Goal: Task Accomplishment & Management: Manage account settings

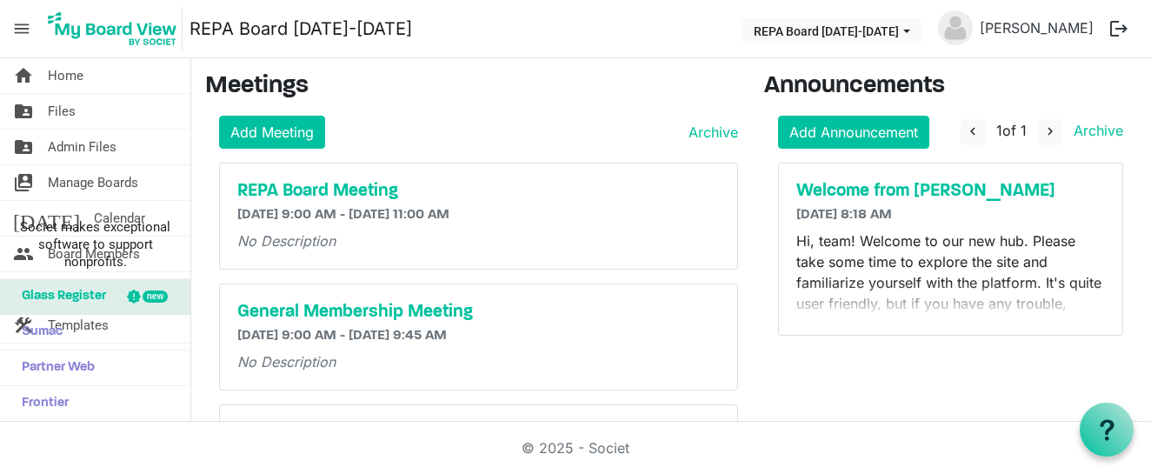
click at [16, 26] on span "menu" at bounding box center [21, 28] width 33 height 33
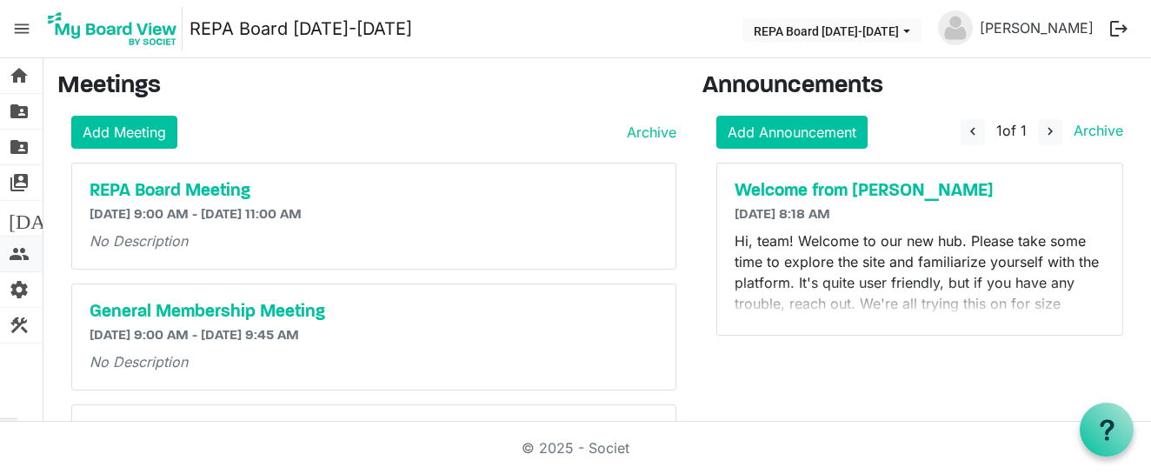
click at [14, 251] on span "people" at bounding box center [19, 253] width 21 height 35
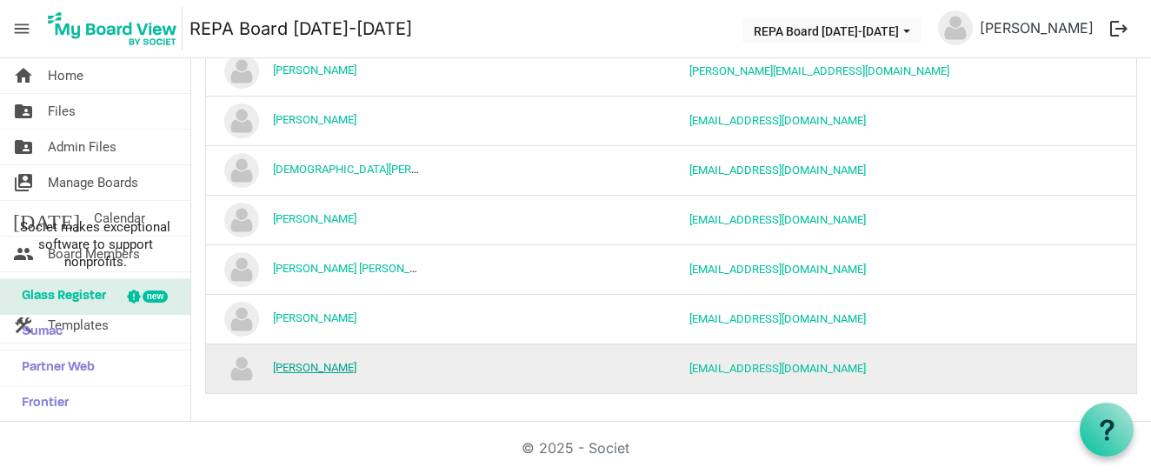
click at [314, 367] on link "Thomas Jelke" at bounding box center [314, 367] width 83 height 13
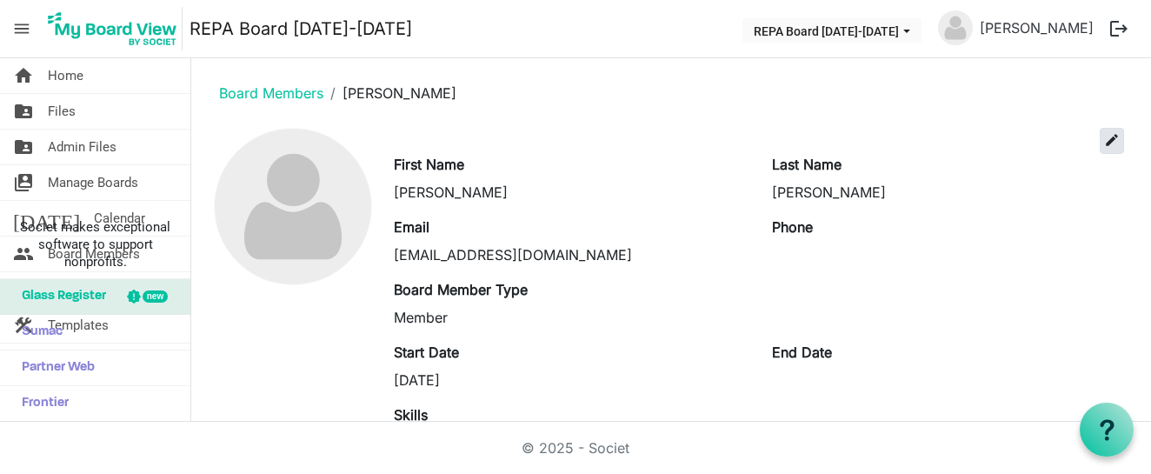
click at [1104, 141] on span "edit" at bounding box center [1112, 140] width 16 height 16
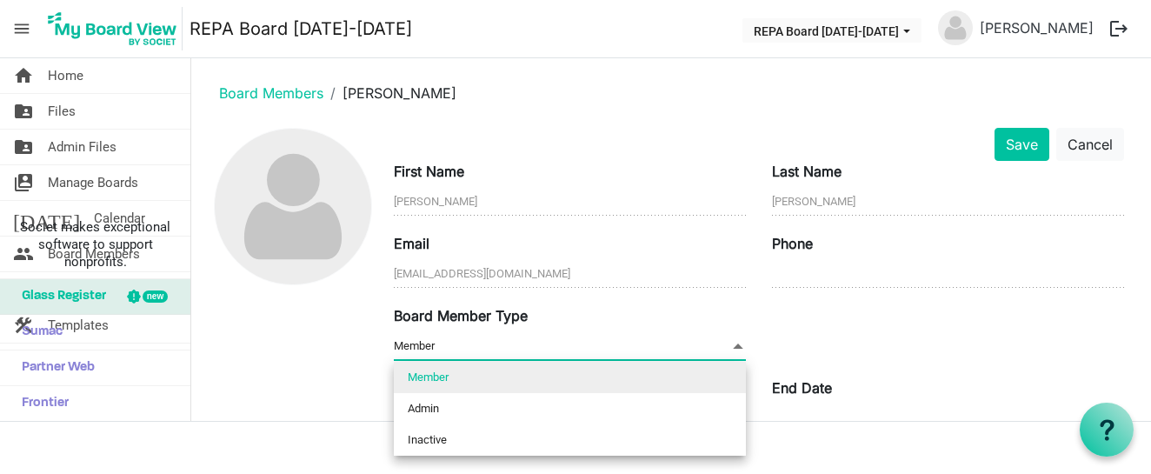
click at [463, 345] on span "Member Member" at bounding box center [570, 346] width 352 height 27
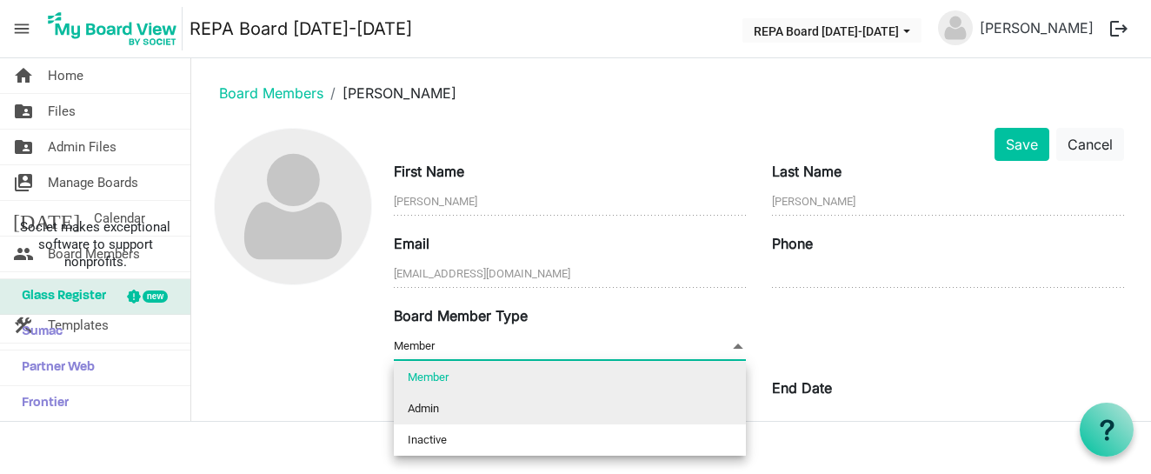
click at [442, 408] on li "Admin" at bounding box center [570, 408] width 352 height 31
type input "Admin"
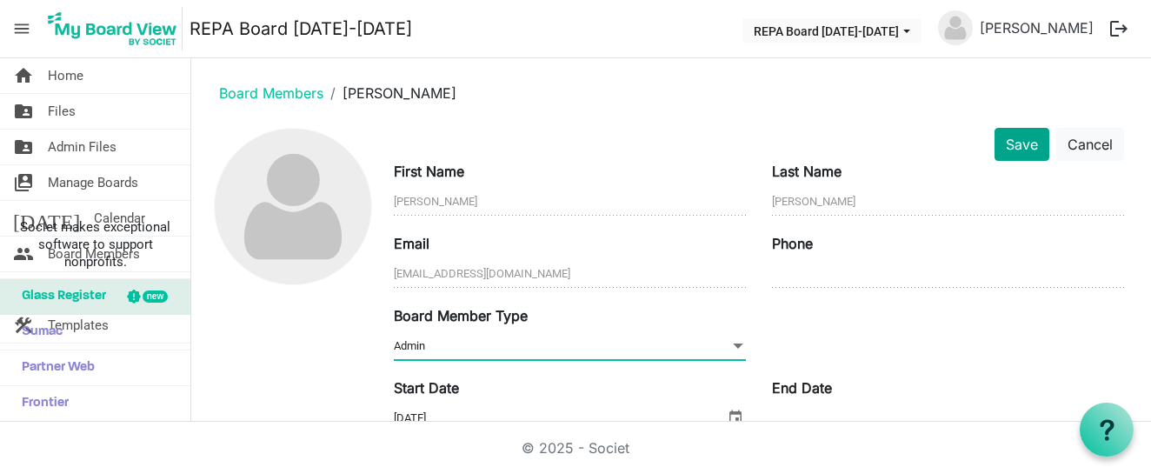
click at [1024, 142] on button "Save" at bounding box center [1021, 144] width 55 height 33
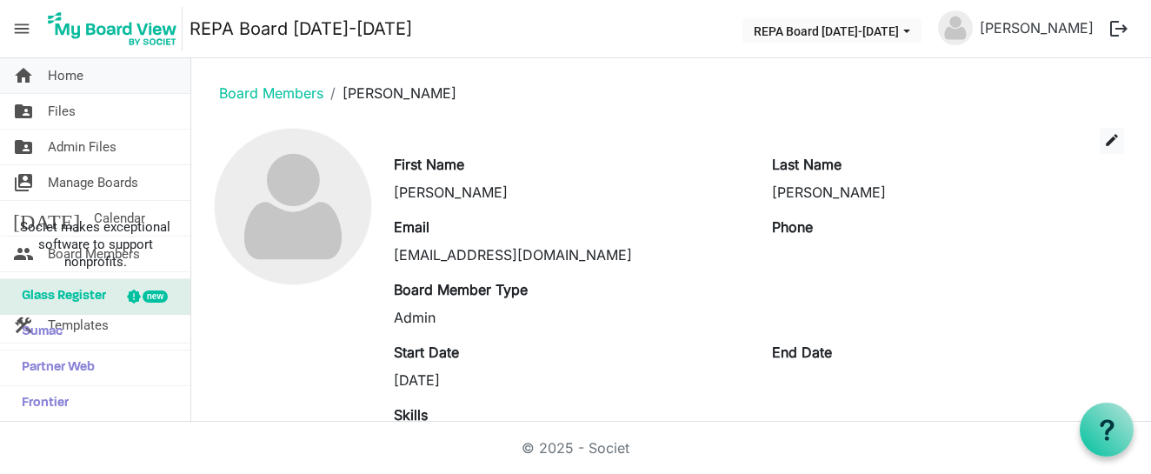
click at [73, 83] on span "Home" at bounding box center [66, 75] width 36 height 35
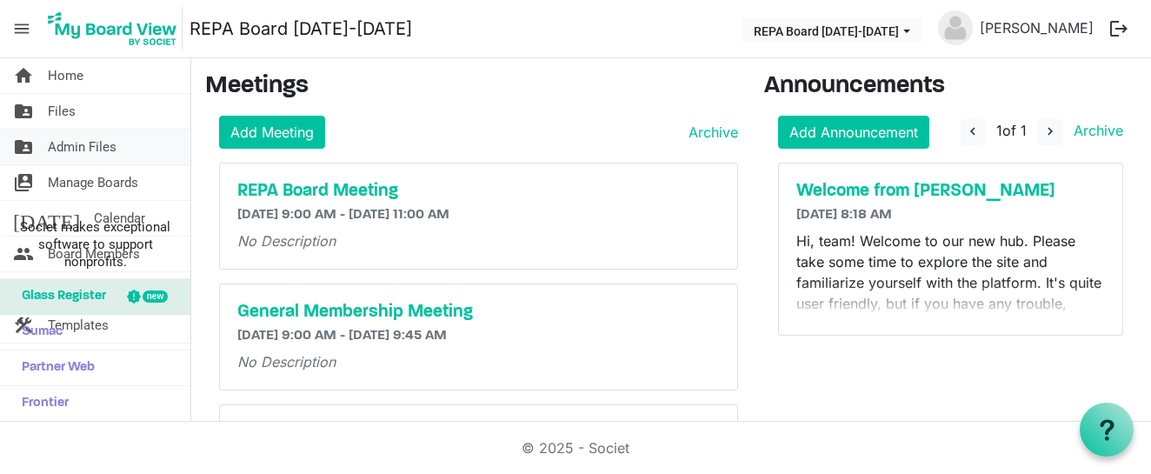
click at [53, 148] on span "Admin Files" at bounding box center [82, 146] width 69 height 35
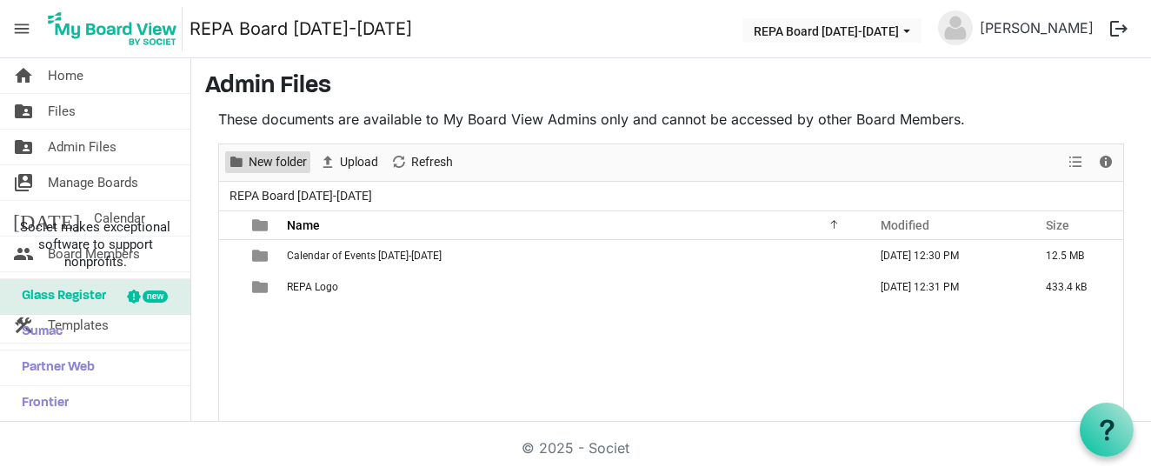
click at [277, 167] on span "New folder" at bounding box center [278, 162] width 62 height 22
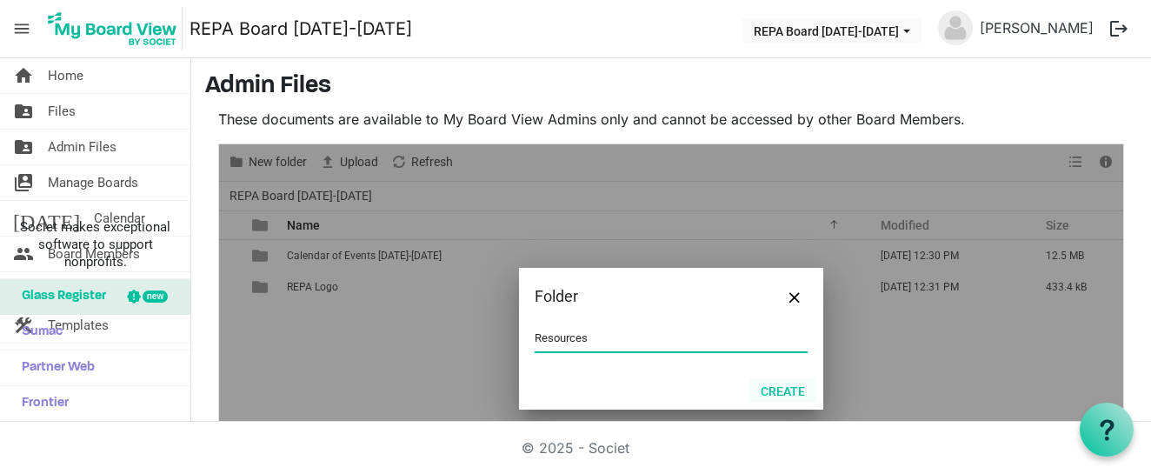
type input "Resources"
click at [782, 395] on button "Create" at bounding box center [782, 390] width 67 height 24
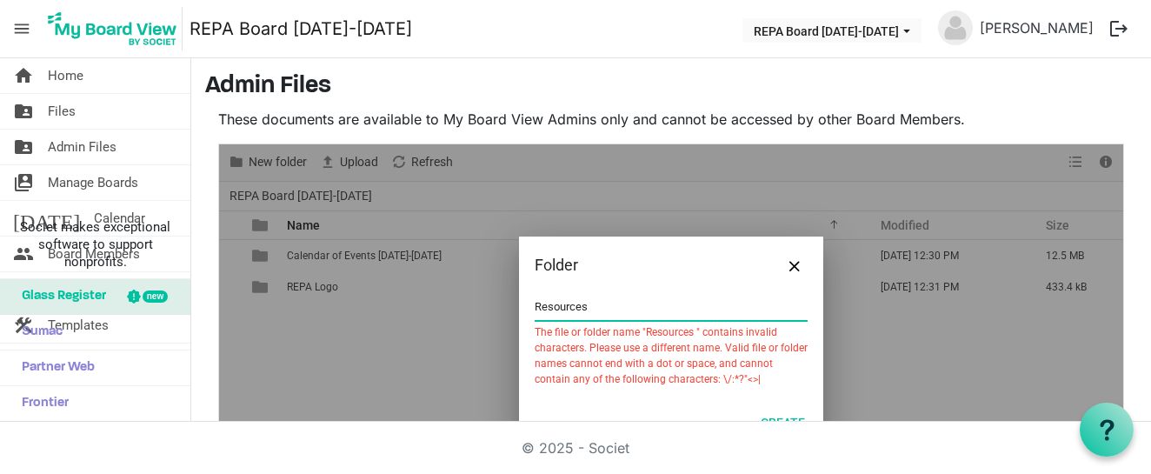
click at [750, 296] on input "Resources" at bounding box center [670, 307] width 273 height 26
click at [674, 283] on div "Folder" at bounding box center [671, 264] width 304 height 57
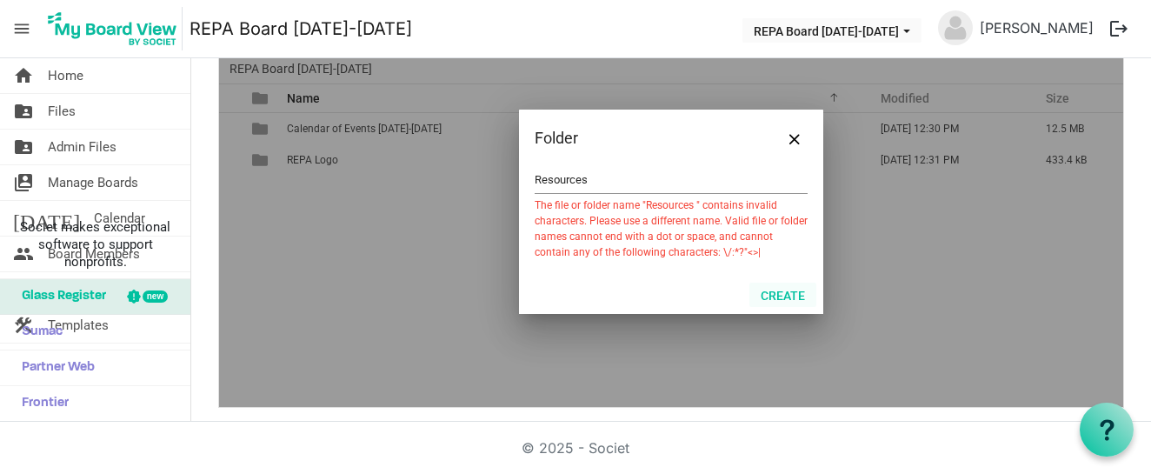
scroll to position [126, 0]
click at [777, 283] on button "Create" at bounding box center [782, 295] width 67 height 24
click at [798, 140] on span "Close" at bounding box center [794, 140] width 10 height 10
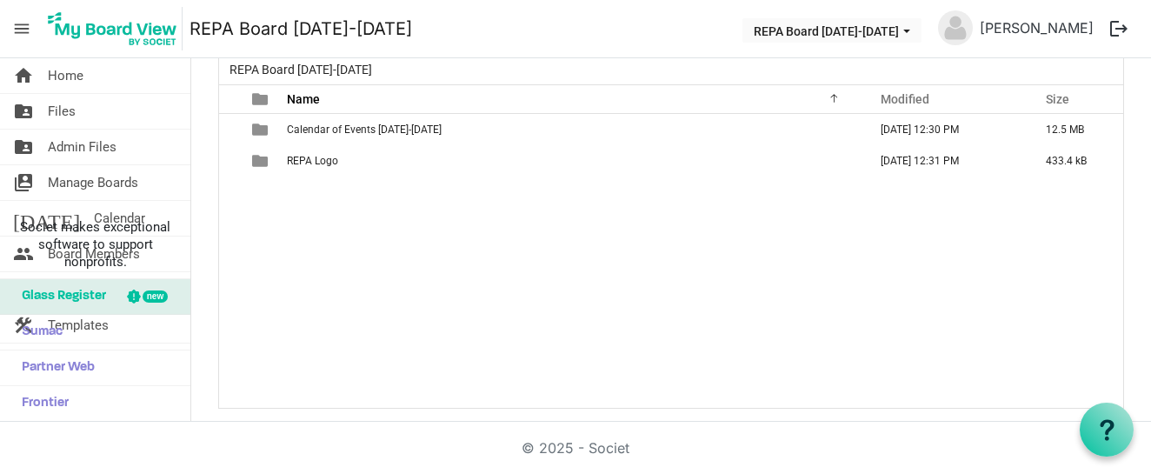
scroll to position [0, 0]
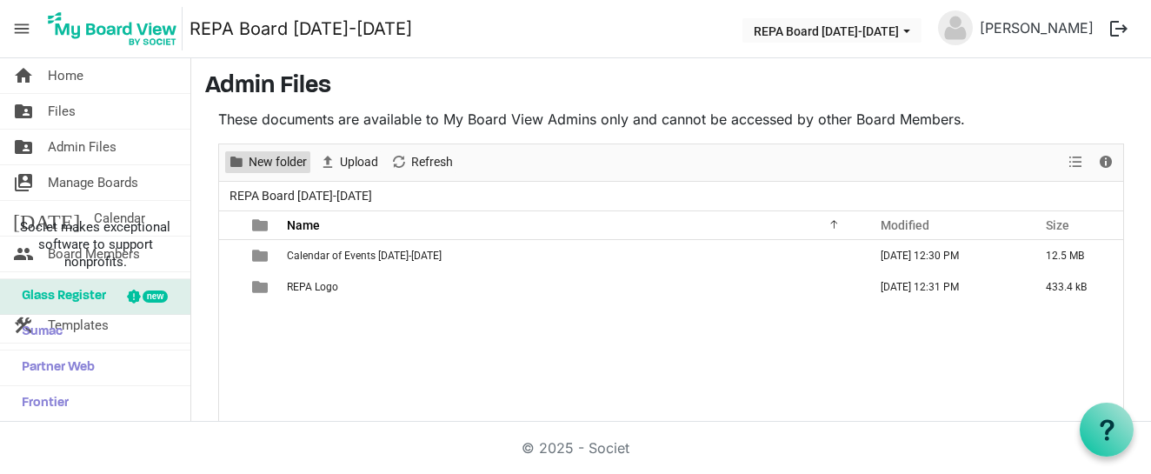
click at [278, 153] on span "New folder" at bounding box center [278, 162] width 62 height 22
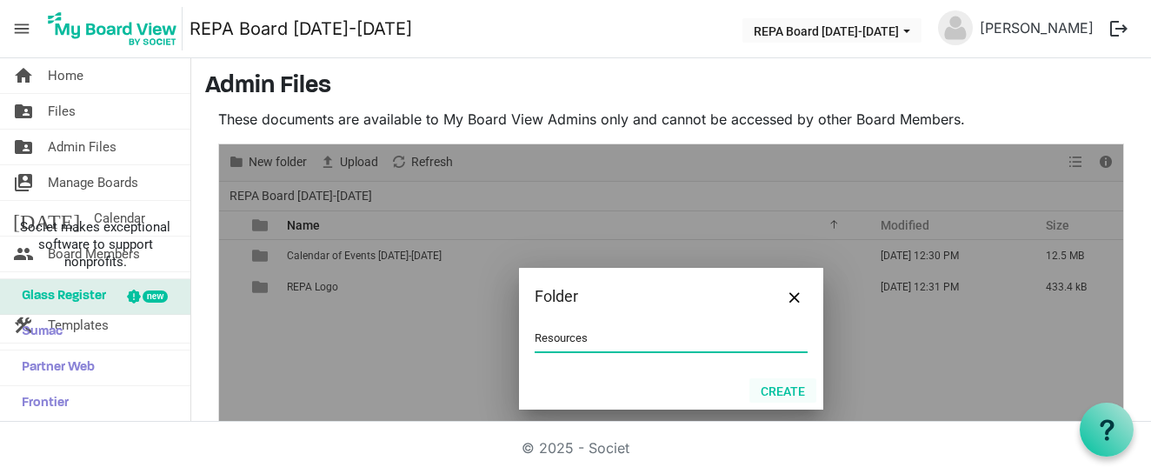
type input "Resources"
click at [797, 390] on button "Create" at bounding box center [782, 390] width 67 height 24
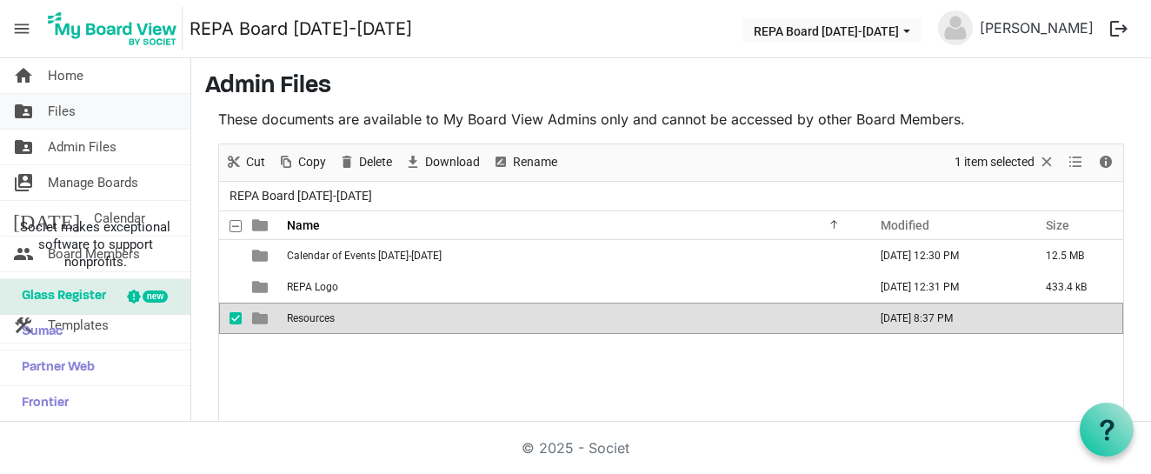
click at [97, 112] on link "folder_shared Files" at bounding box center [95, 111] width 190 height 35
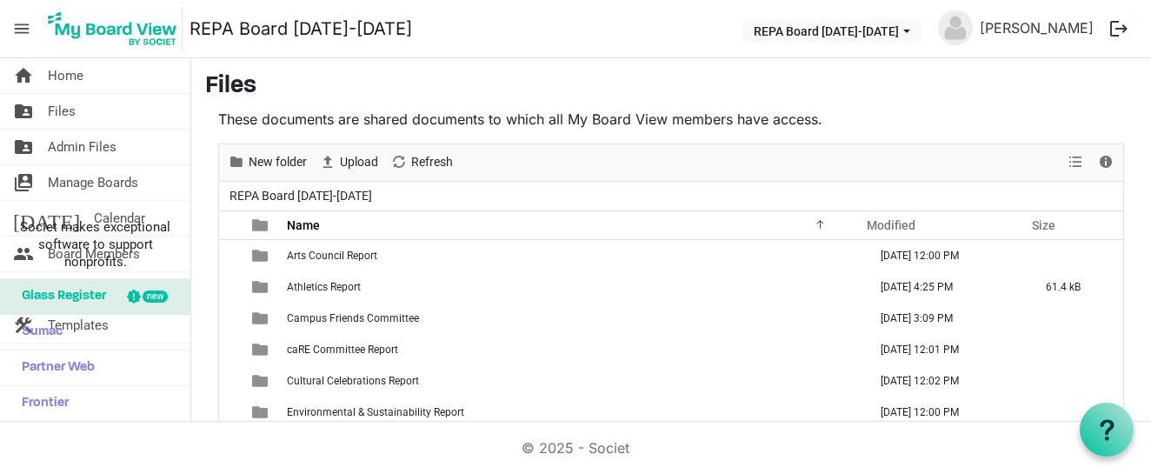
click at [26, 26] on span "menu" at bounding box center [21, 28] width 33 height 33
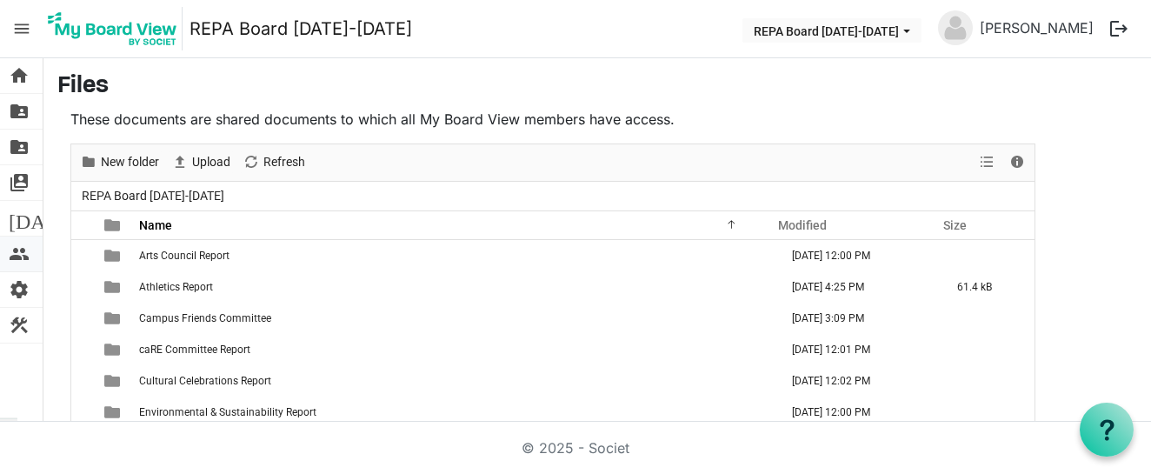
click at [26, 258] on span "people" at bounding box center [19, 253] width 21 height 35
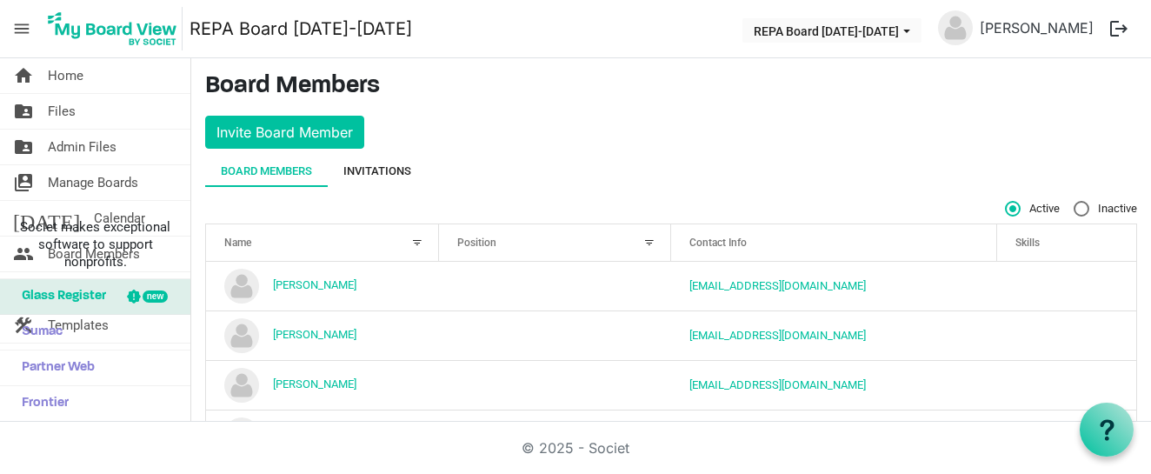
click at [383, 168] on div "Invitations" at bounding box center [377, 170] width 68 height 17
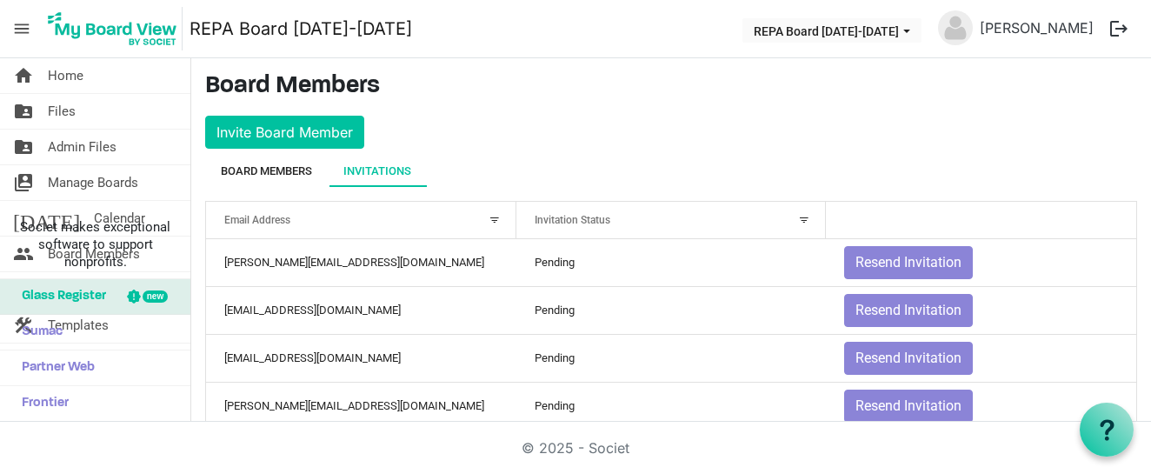
click at [259, 164] on div "Board Members" at bounding box center [266, 170] width 91 height 17
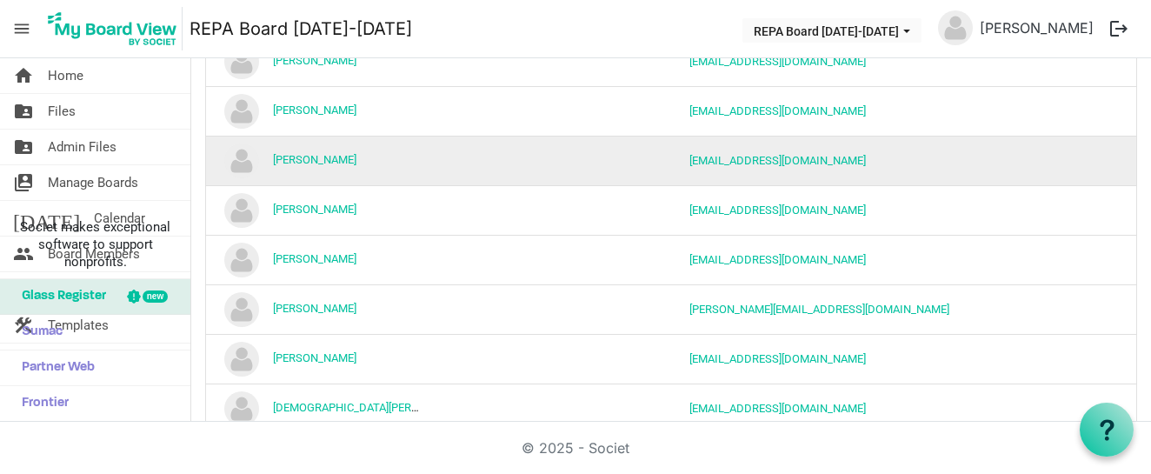
scroll to position [291, 0]
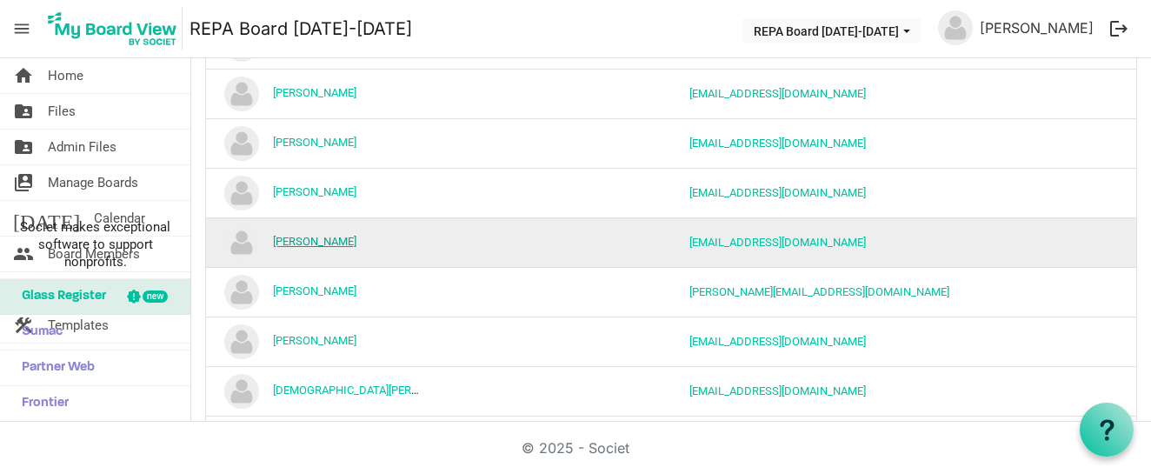
click at [304, 243] on link "Jen Pfleger" at bounding box center [314, 241] width 83 height 13
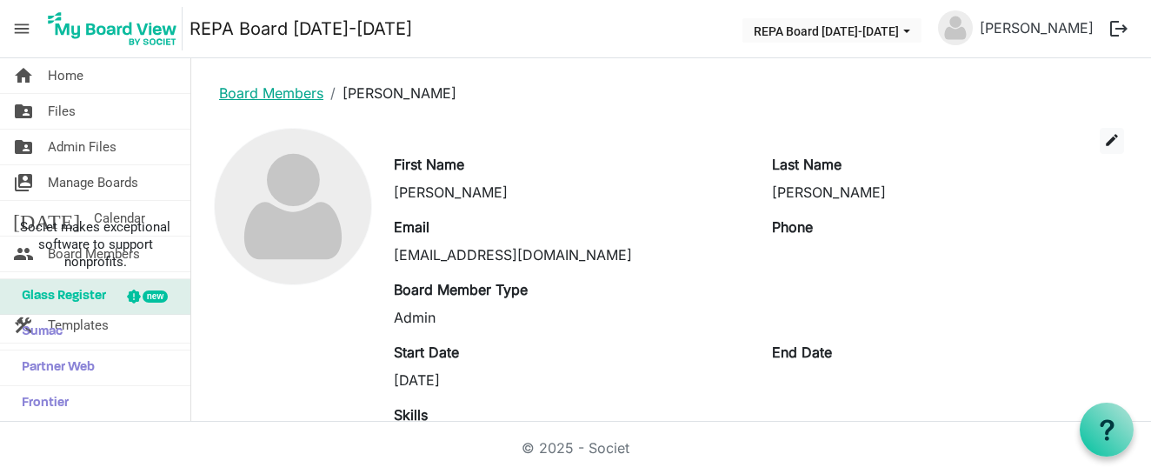
click at [223, 90] on link "Board Members" at bounding box center [271, 92] width 104 height 17
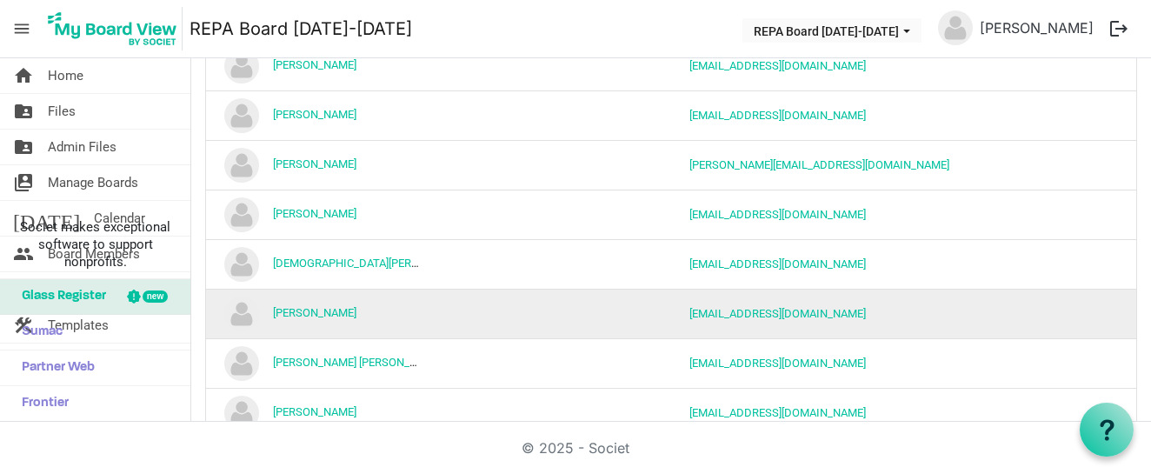
scroll to position [434, 0]
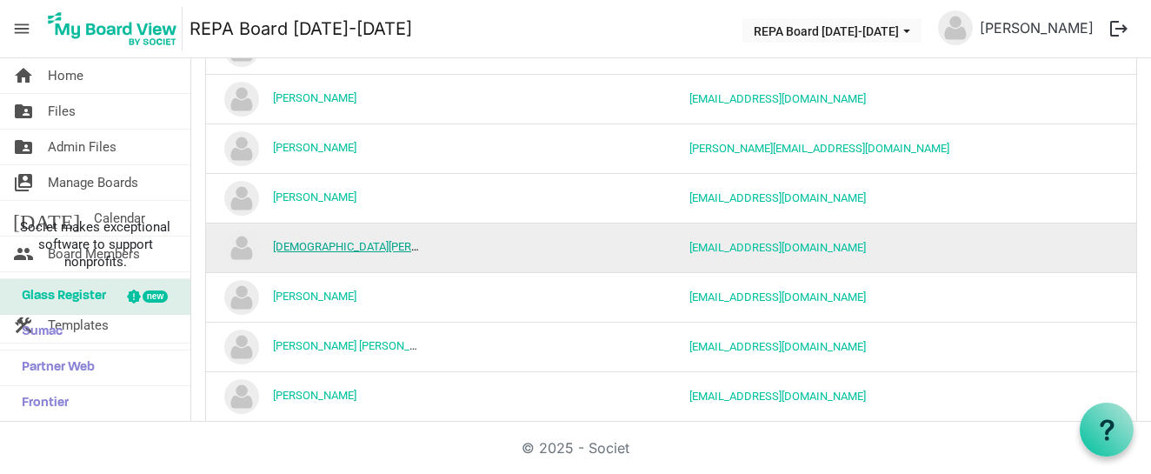
click at [345, 253] on link "[DEMOGRAPHIC_DATA][PERSON_NAME]" at bounding box center [372, 246] width 199 height 13
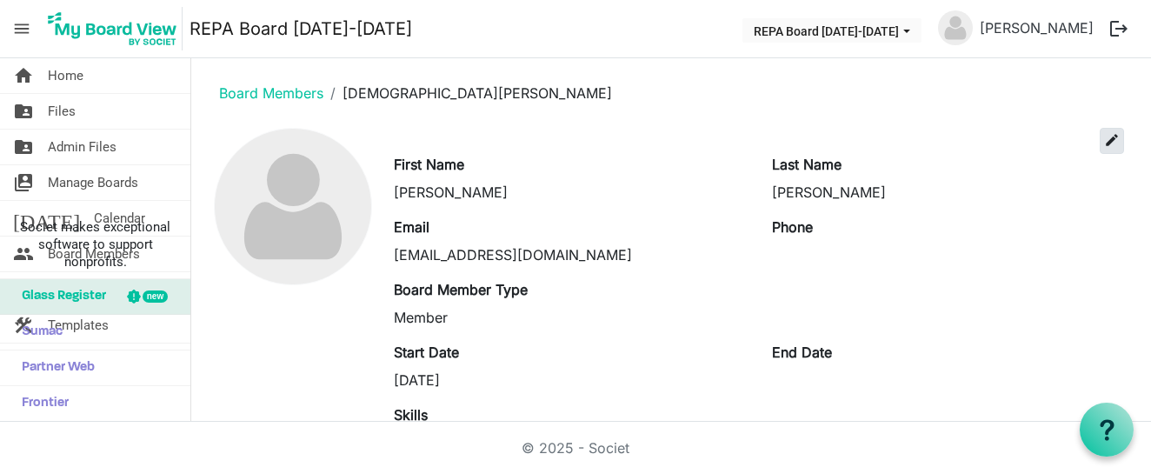
click at [1111, 136] on span "edit" at bounding box center [1112, 140] width 16 height 16
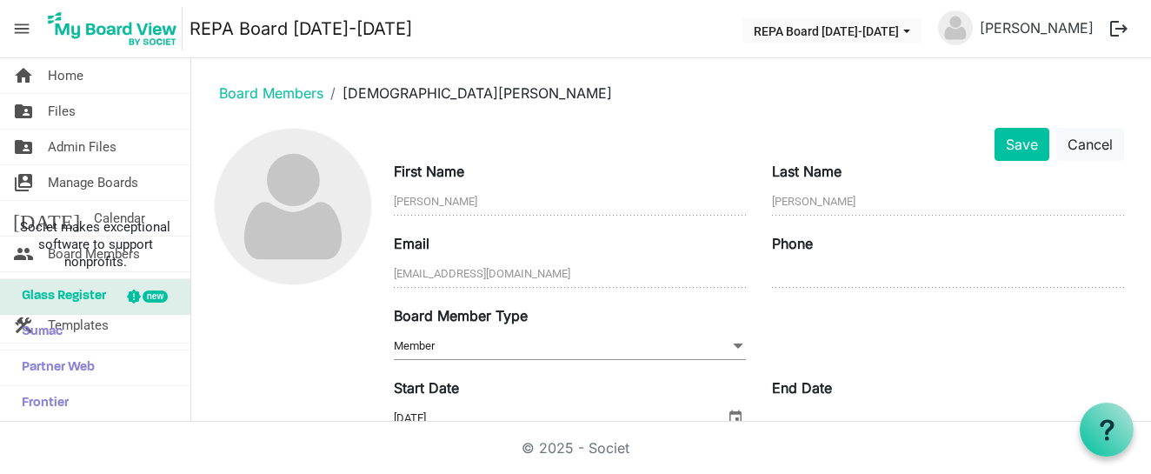
click at [428, 350] on span "Member Member" at bounding box center [570, 346] width 352 height 27
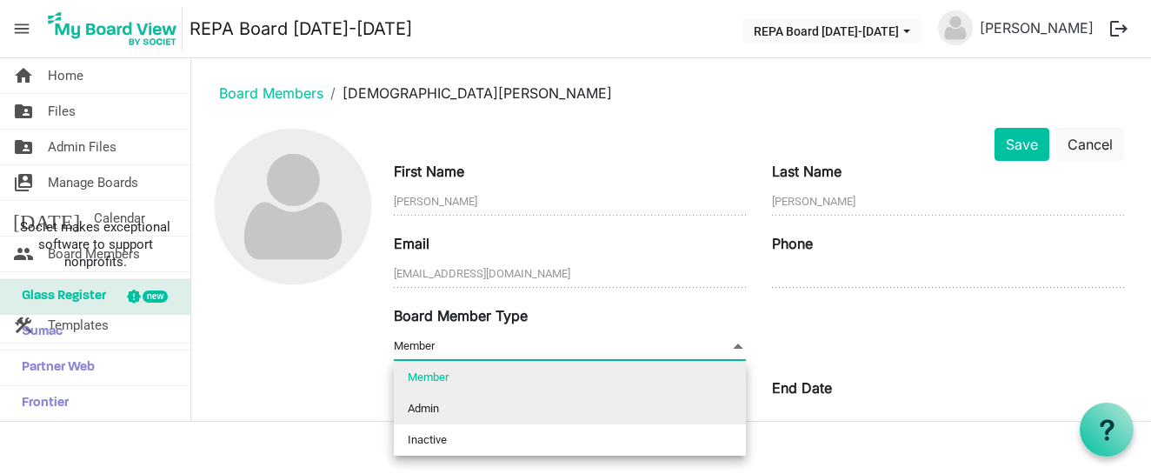
click at [427, 399] on li "Admin" at bounding box center [570, 408] width 352 height 31
type input "Admin"
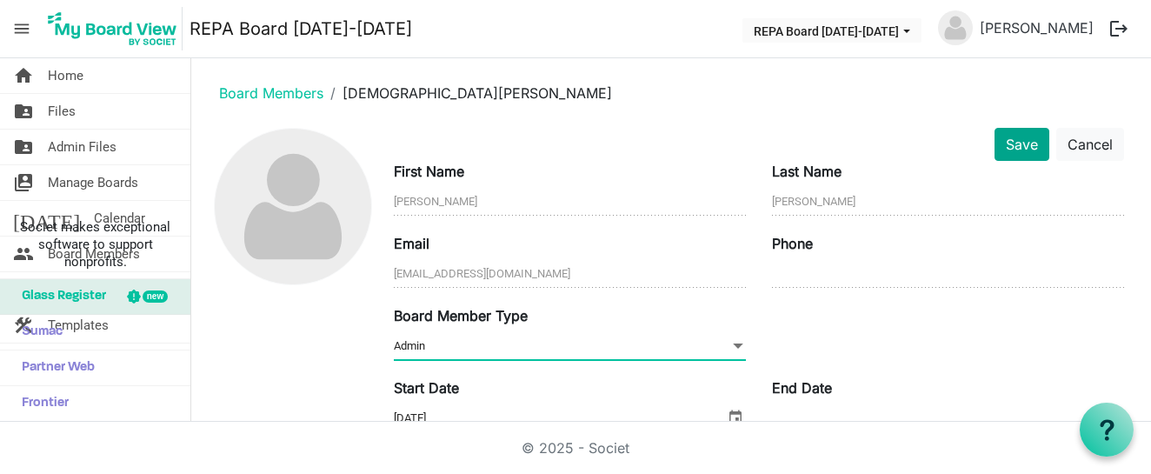
click at [1022, 136] on button "Save" at bounding box center [1021, 144] width 55 height 33
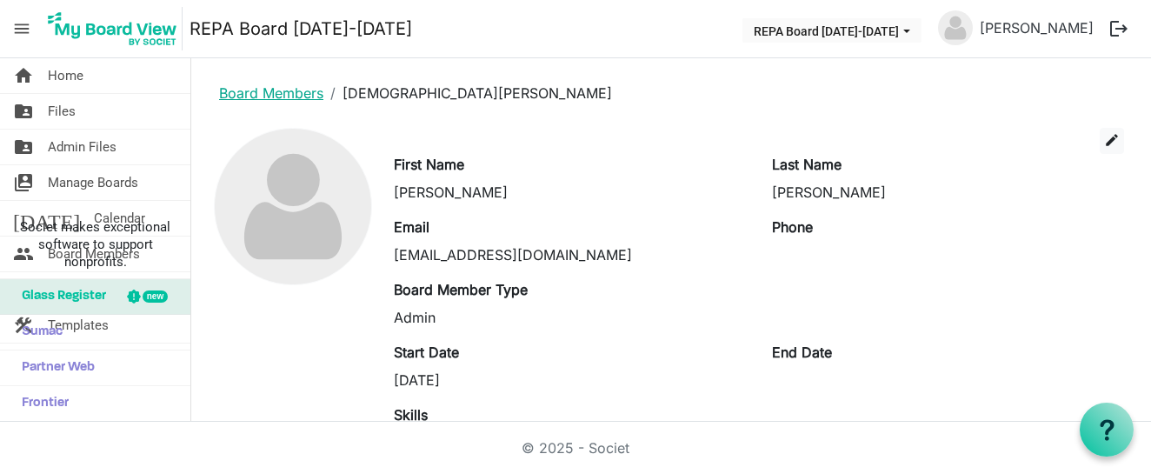
click at [249, 98] on link "Board Members" at bounding box center [271, 92] width 104 height 17
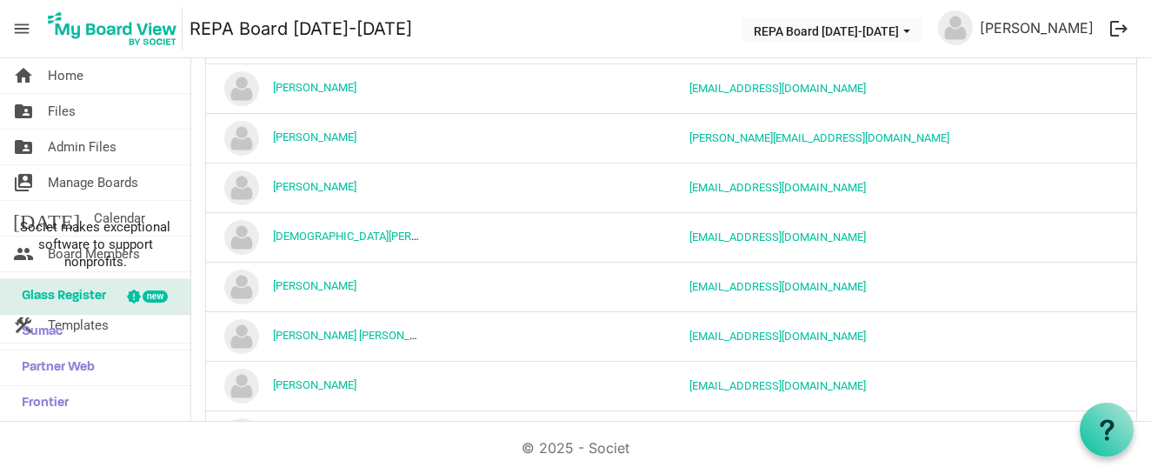
scroll to position [451, 0]
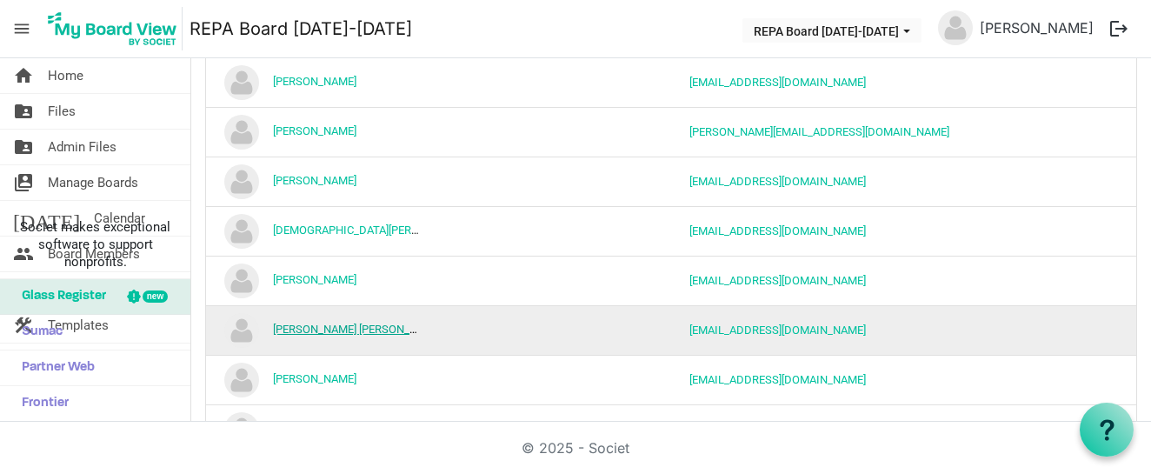
click at [319, 328] on link "MAXIMILIANO Alves de Lima" at bounding box center [357, 328] width 169 height 13
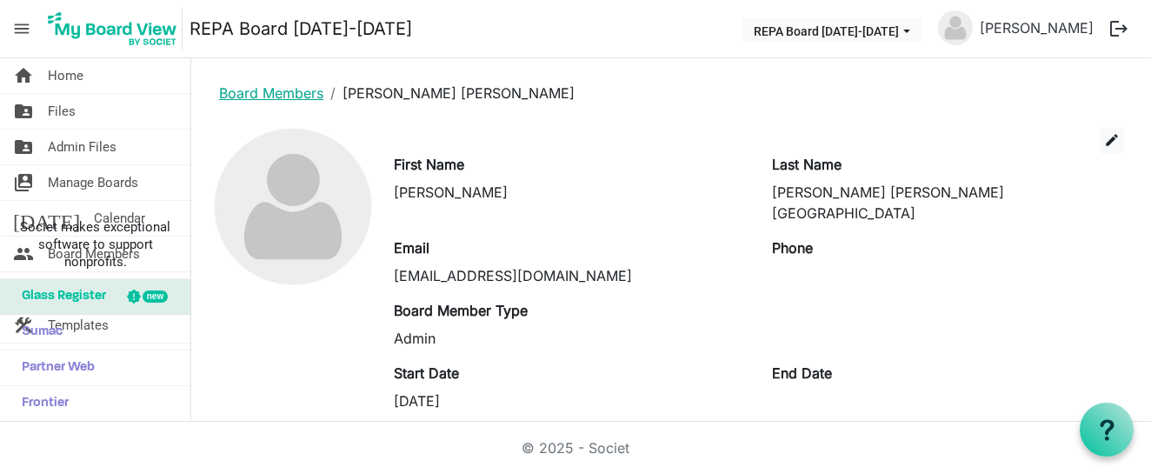
click at [282, 89] on link "Board Members" at bounding box center [271, 92] width 104 height 17
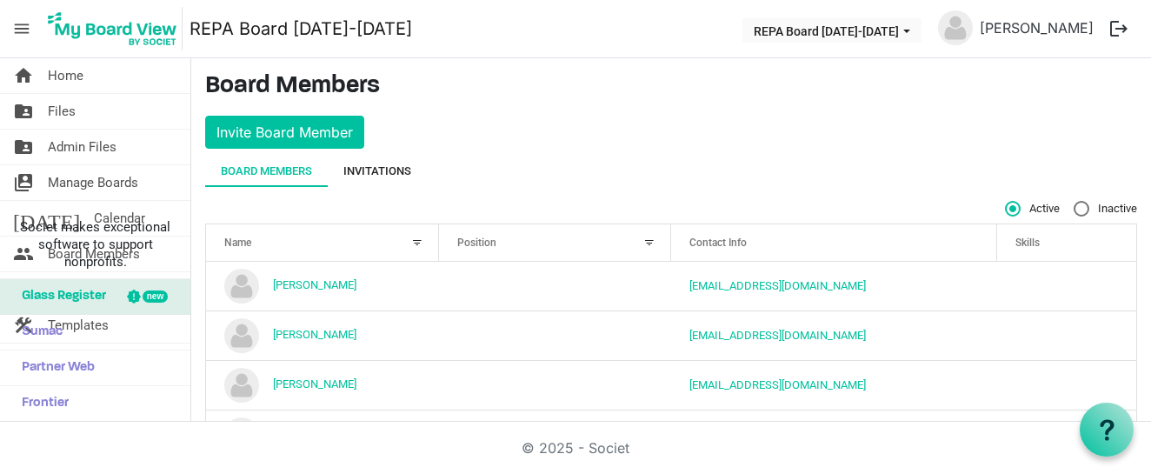
click at [397, 176] on div "Invitations" at bounding box center [377, 170] width 68 height 17
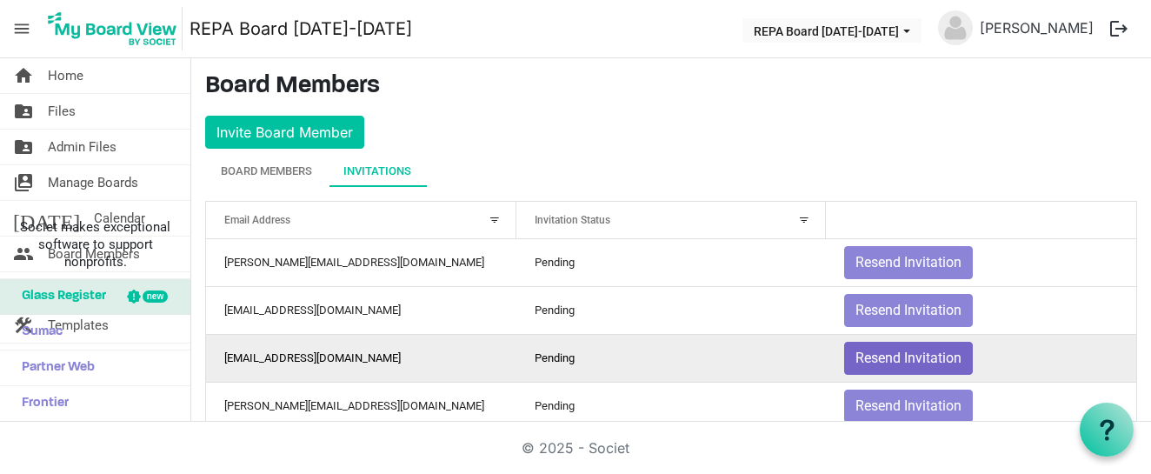
click at [883, 352] on button "Resend Invitation" at bounding box center [908, 358] width 129 height 33
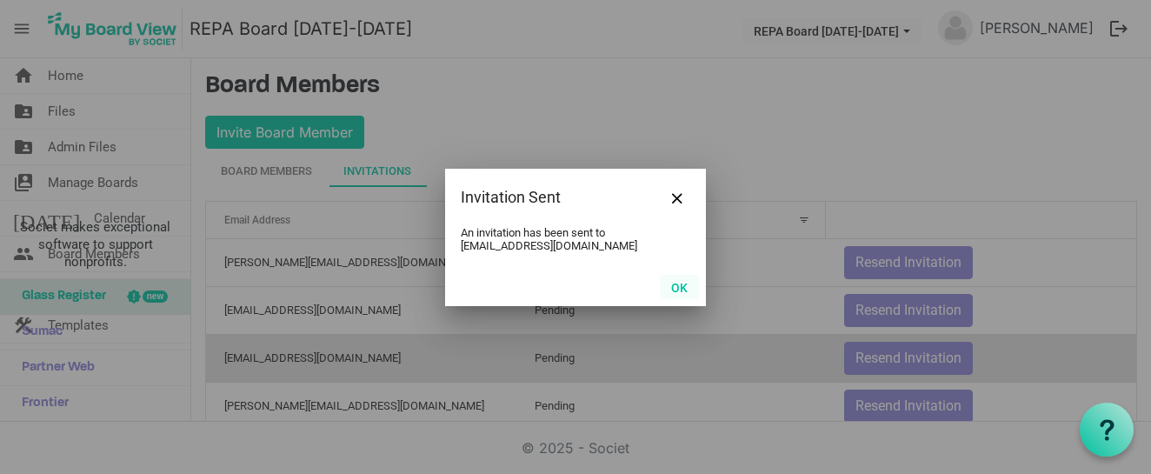
click at [665, 291] on button "OK" at bounding box center [679, 287] width 39 height 24
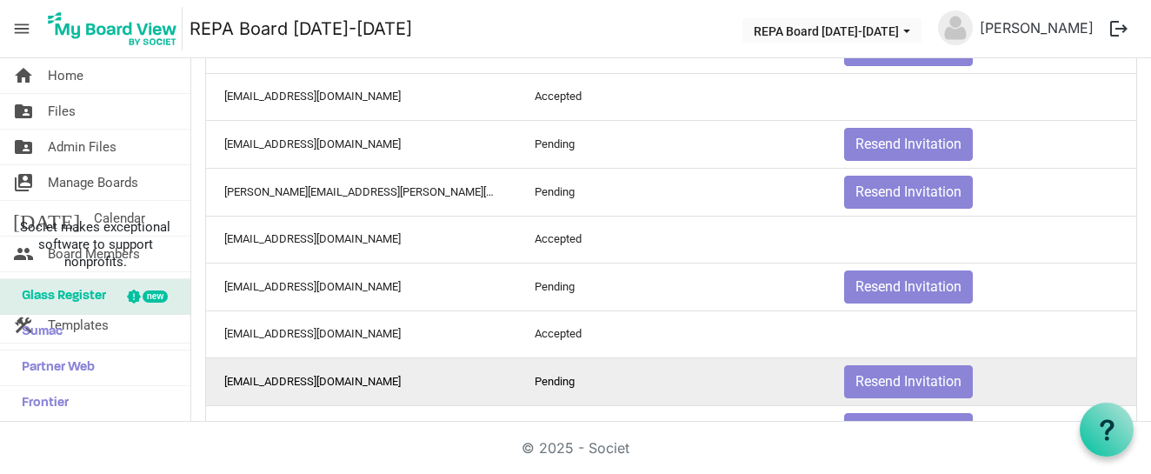
scroll to position [1001, 0]
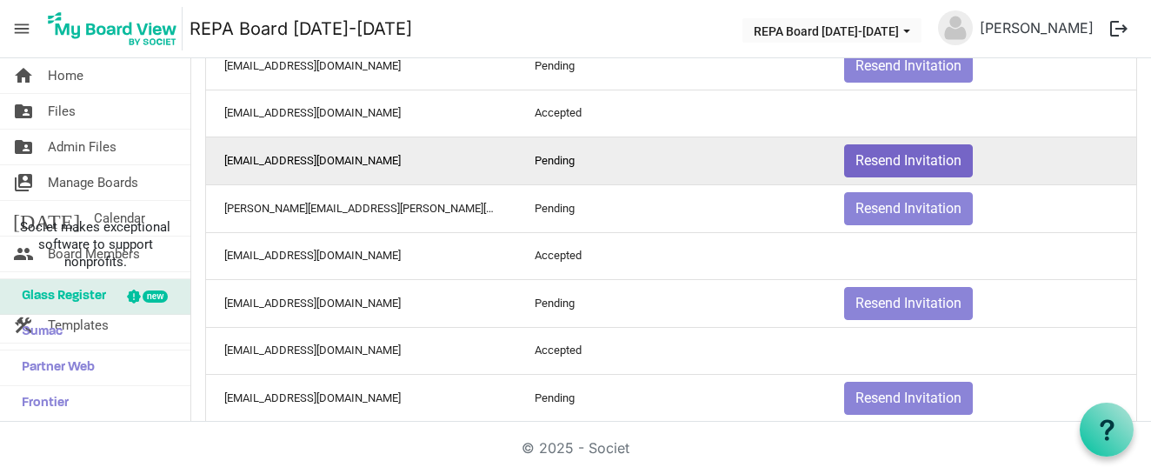
click at [919, 162] on button "Resend Invitation" at bounding box center [908, 160] width 129 height 33
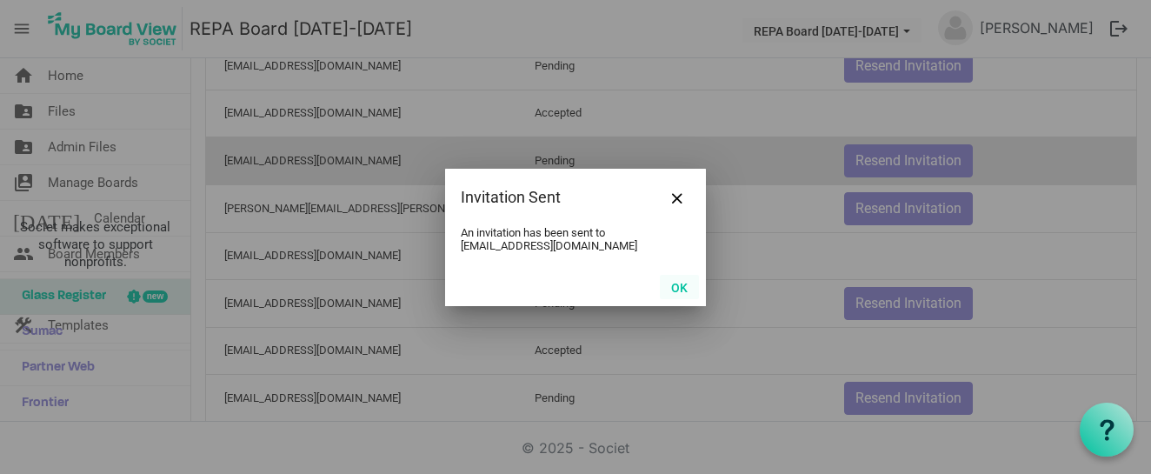
click at [690, 288] on button "OK" at bounding box center [679, 287] width 39 height 24
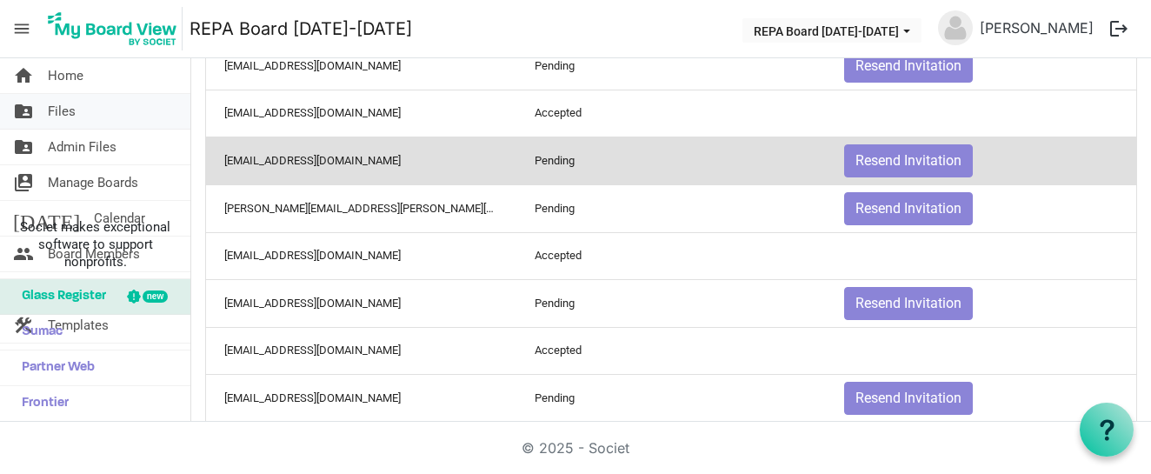
click at [98, 107] on link "folder_shared Files" at bounding box center [95, 111] width 190 height 35
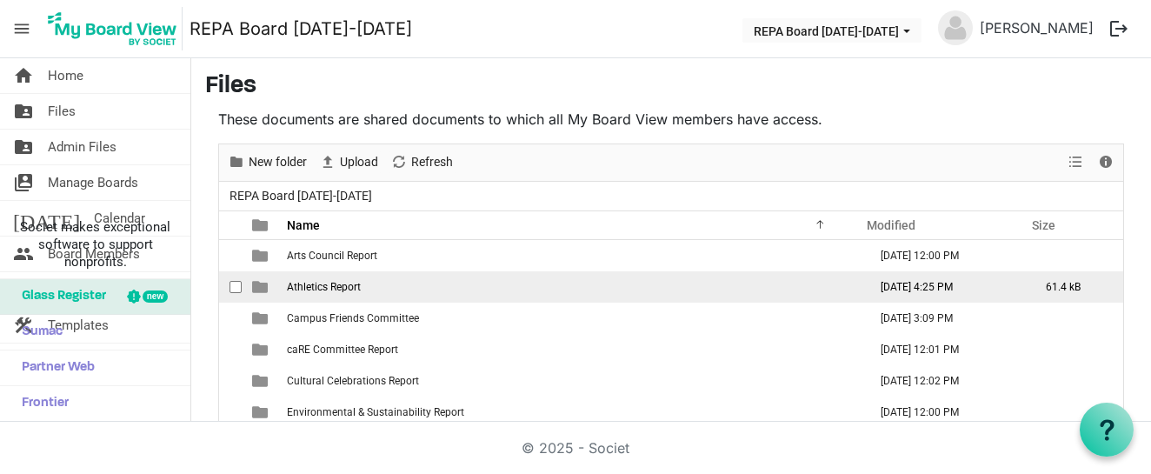
click at [314, 288] on span "Athletics Report" at bounding box center [324, 287] width 74 height 12
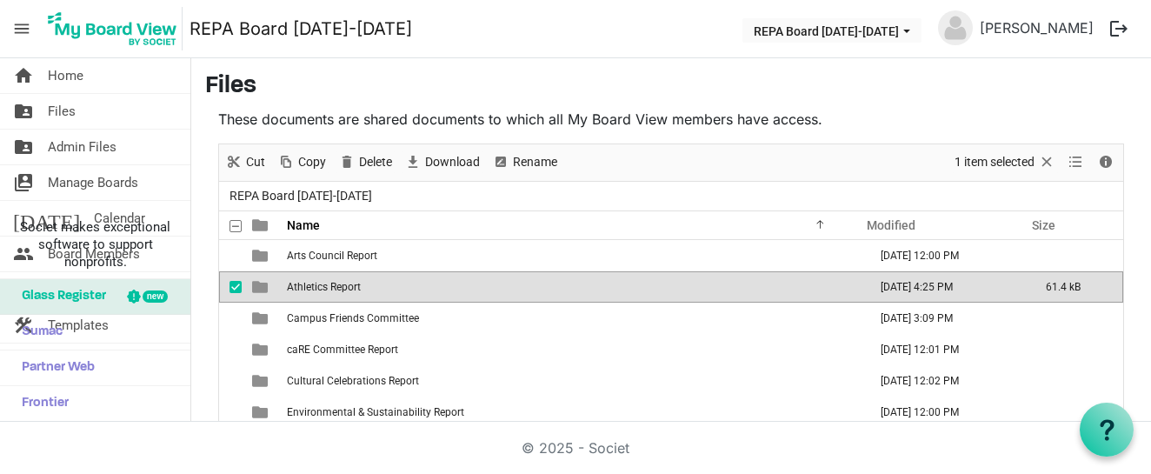
click at [312, 288] on span "Athletics Report" at bounding box center [324, 287] width 74 height 12
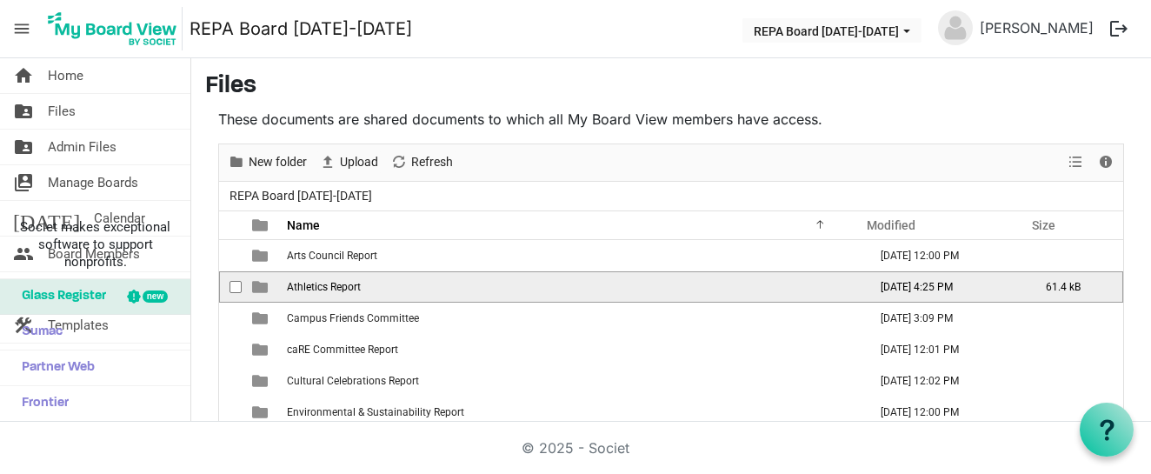
click at [255, 286] on span "is template cell column header type" at bounding box center [260, 287] width 16 height 16
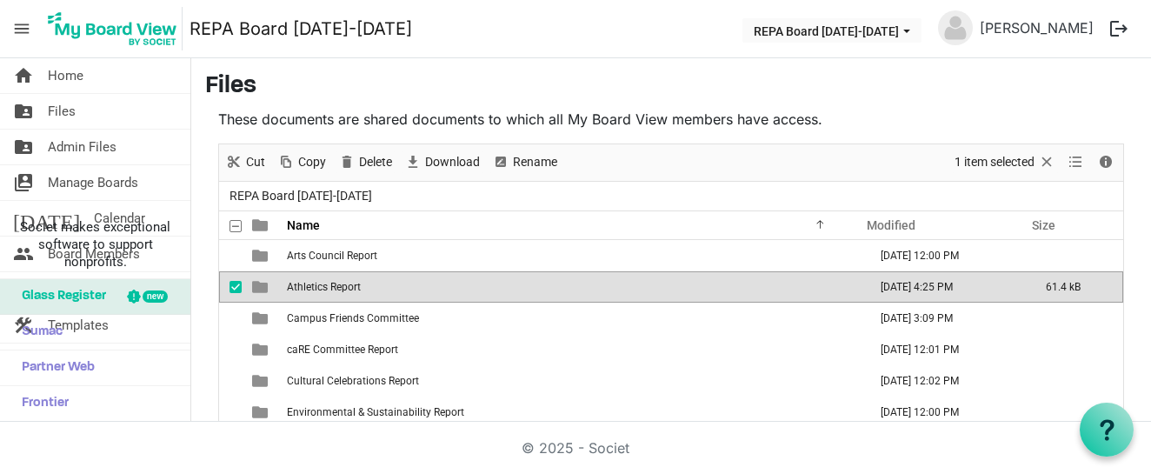
click at [255, 286] on span "is template cell column header type" at bounding box center [260, 287] width 16 height 16
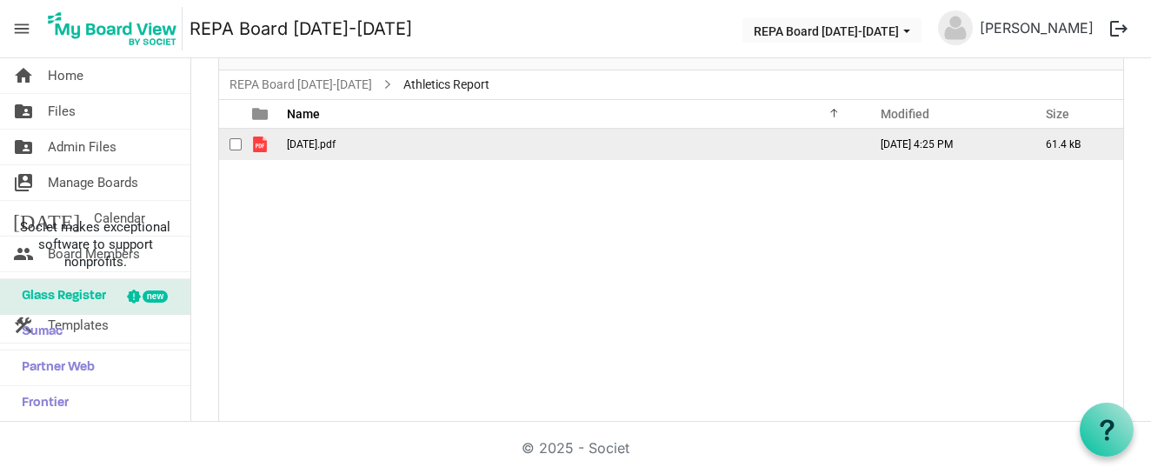
click at [321, 147] on span "August 20.pdf" at bounding box center [311, 144] width 49 height 12
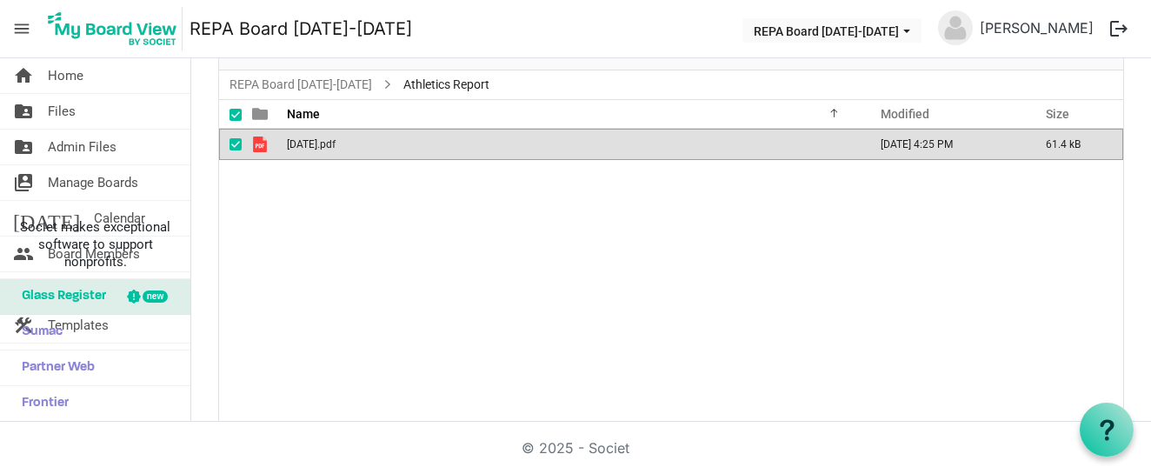
click at [321, 147] on span "August 20.pdf" at bounding box center [311, 144] width 49 height 12
click at [66, 111] on span "Files" at bounding box center [62, 111] width 28 height 35
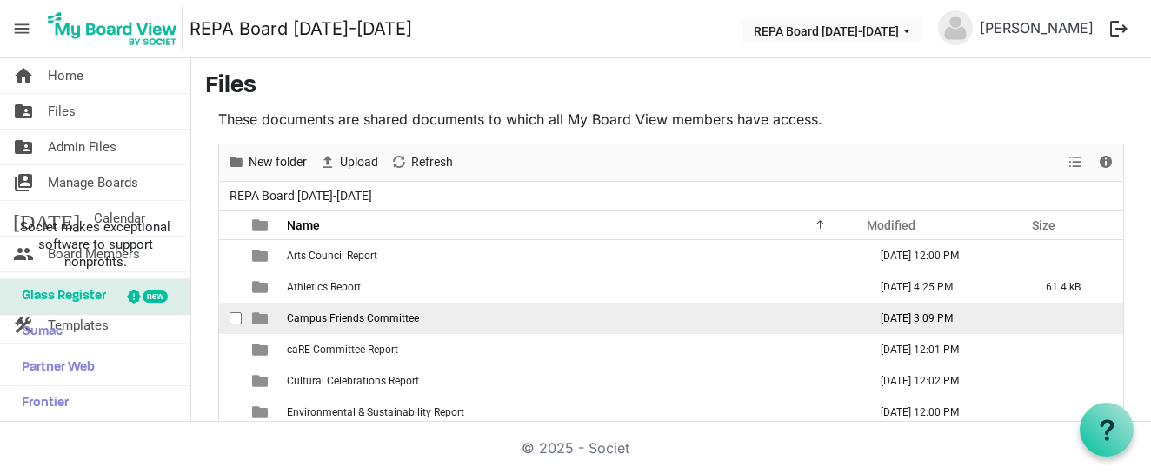
click at [361, 318] on span "Campus Friends Committee" at bounding box center [353, 318] width 132 height 12
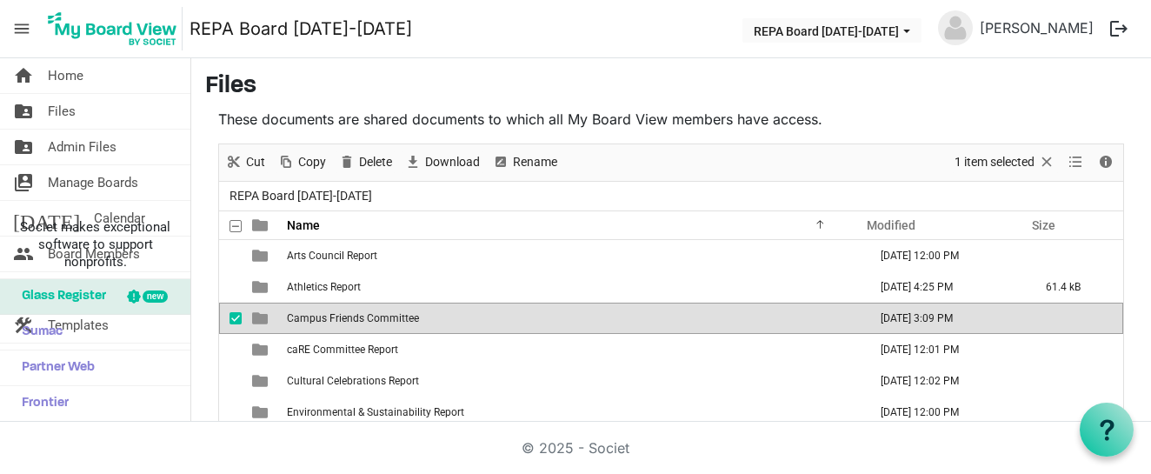
click at [361, 318] on span "Campus Friends Committee" at bounding box center [353, 318] width 132 height 12
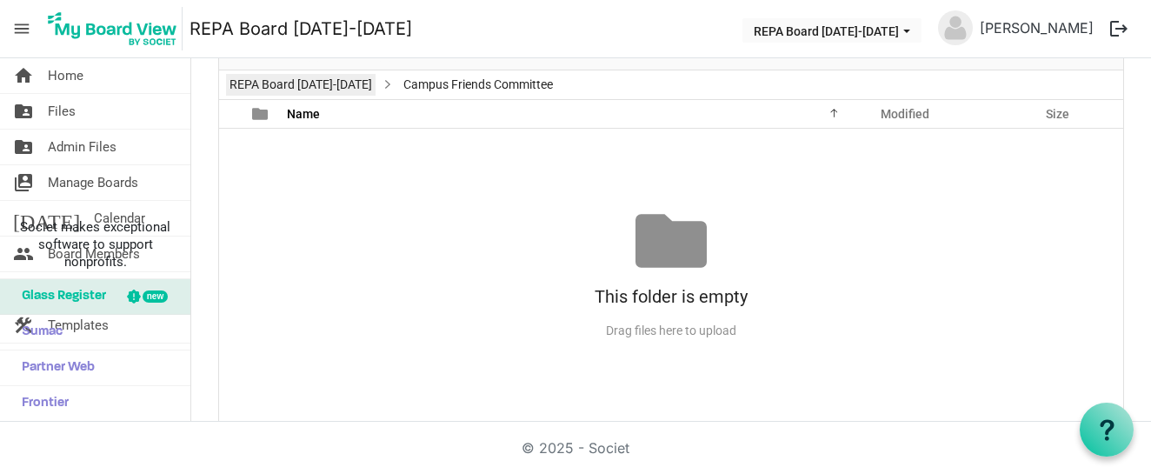
click at [270, 85] on link "REPA Board [DATE]-[DATE]" at bounding box center [300, 85] width 149 height 22
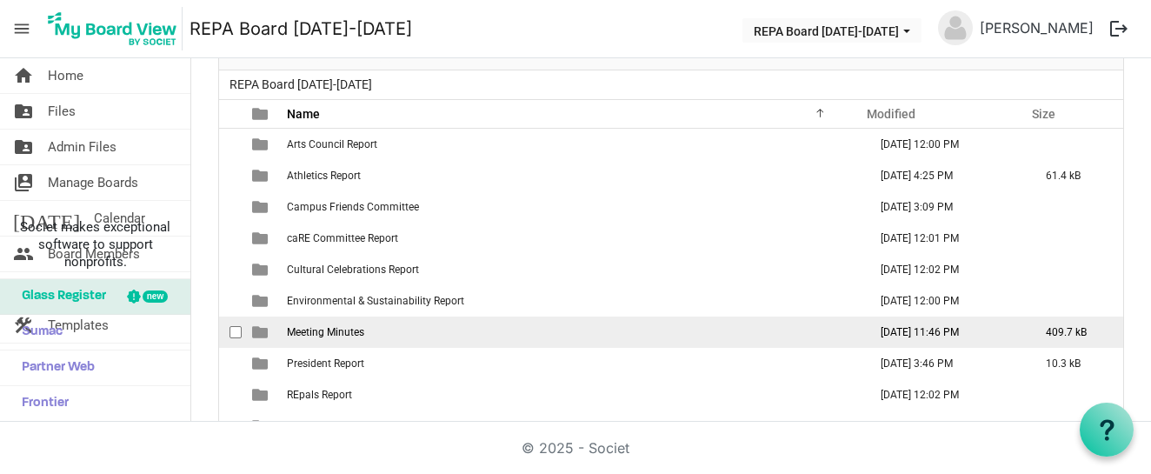
scroll to position [42, 0]
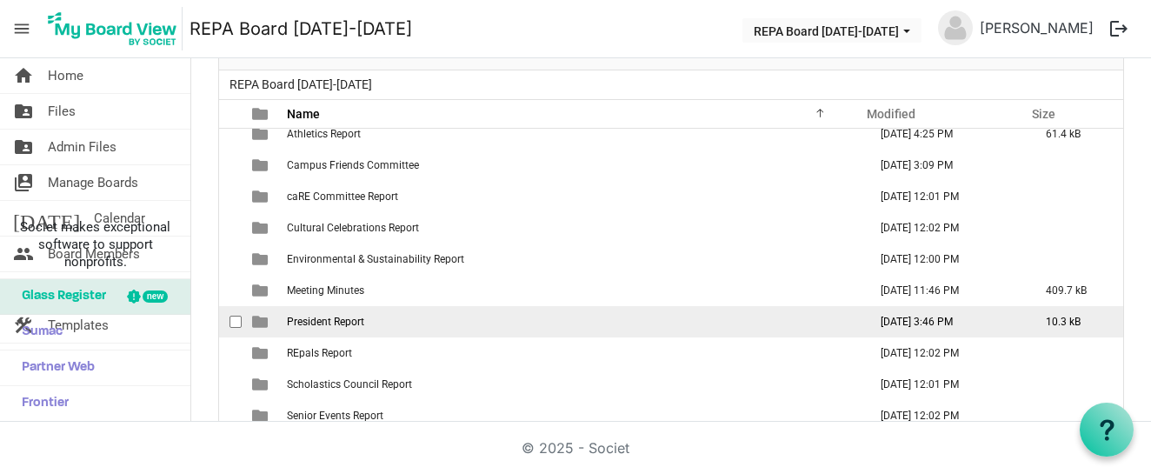
click at [304, 317] on span "President Report" at bounding box center [325, 321] width 77 height 12
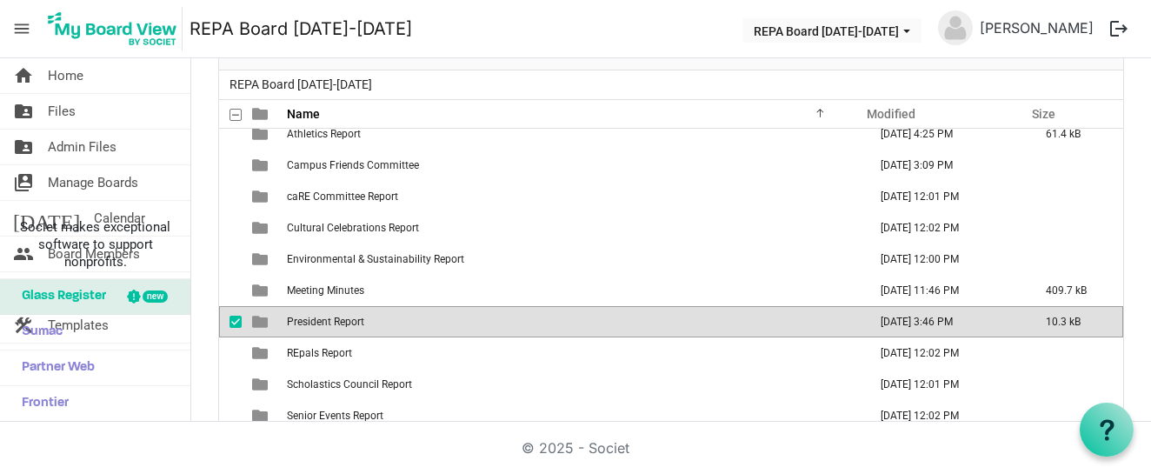
click at [304, 317] on span "President Report" at bounding box center [325, 321] width 77 height 12
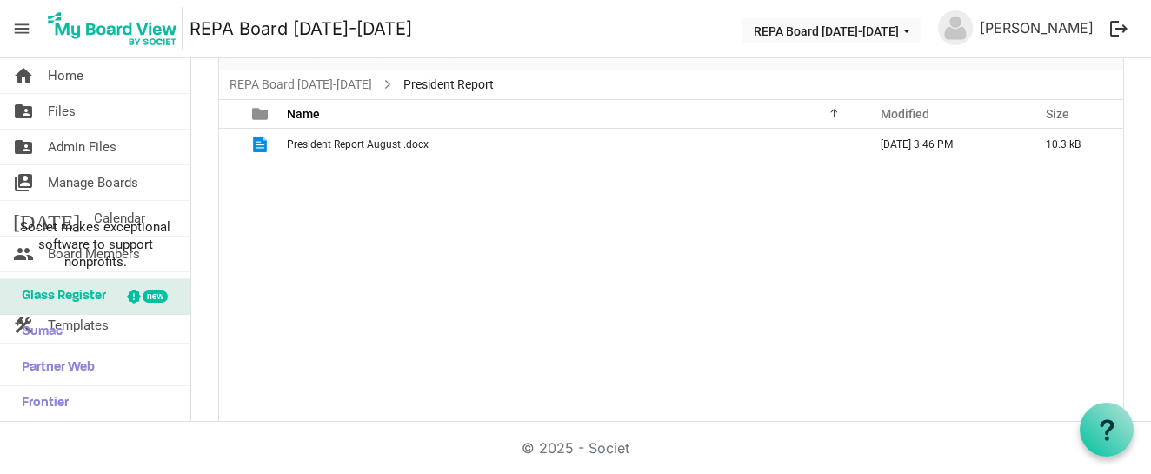
scroll to position [0, 0]
click at [71, 75] on span "Home" at bounding box center [66, 75] width 36 height 35
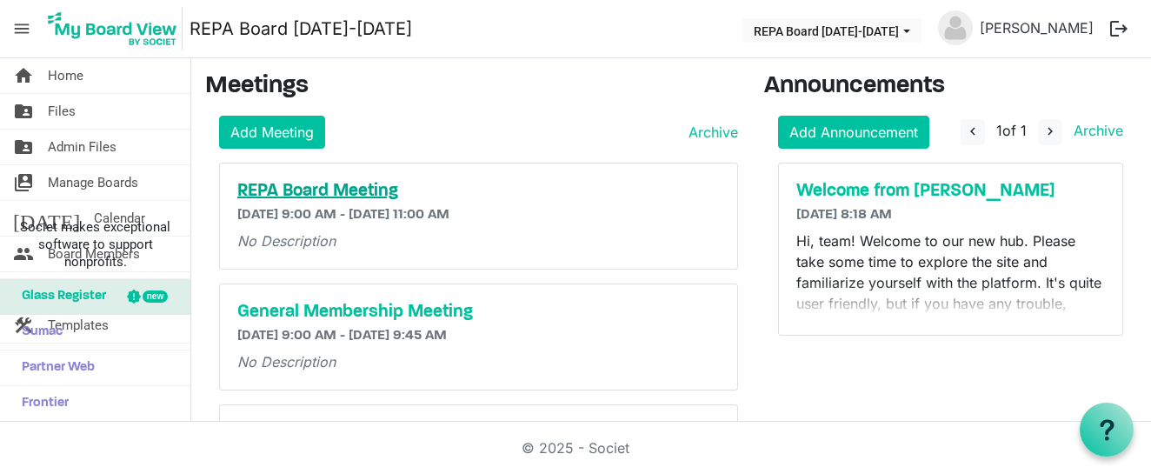
click at [288, 187] on h5 "REPA Board Meeting" at bounding box center [478, 191] width 482 height 21
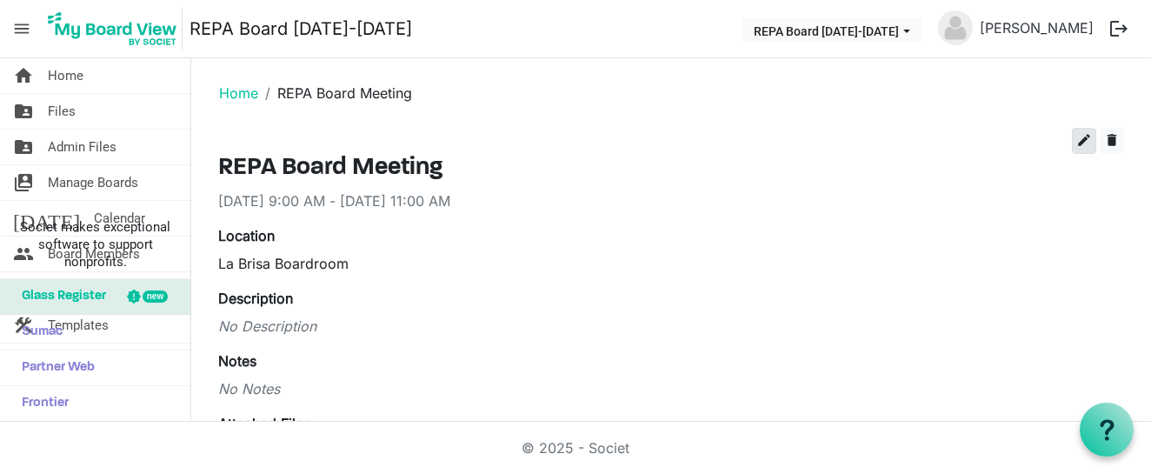
click at [1082, 143] on span "edit" at bounding box center [1084, 140] width 16 height 16
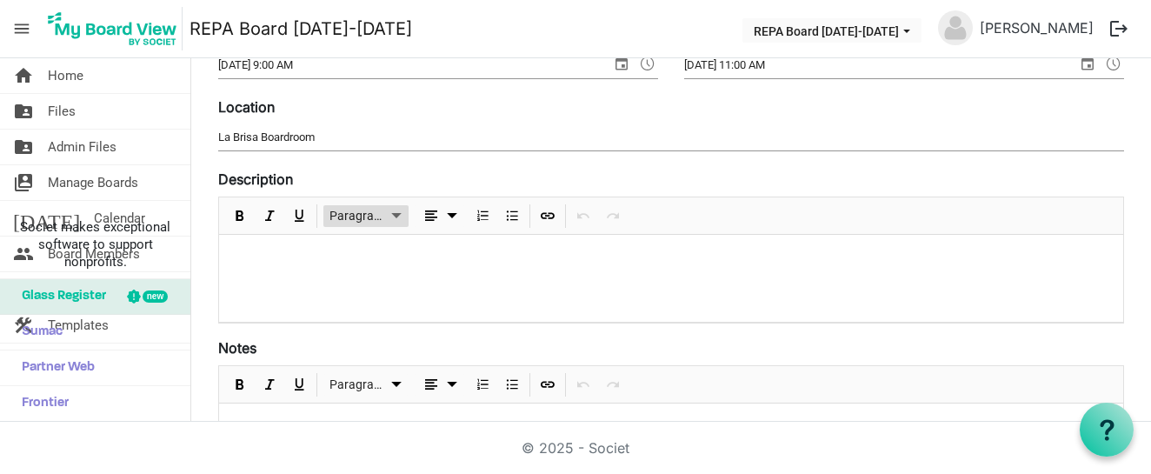
scroll to position [198, 0]
click at [328, 264] on div at bounding box center [671, 275] width 904 height 87
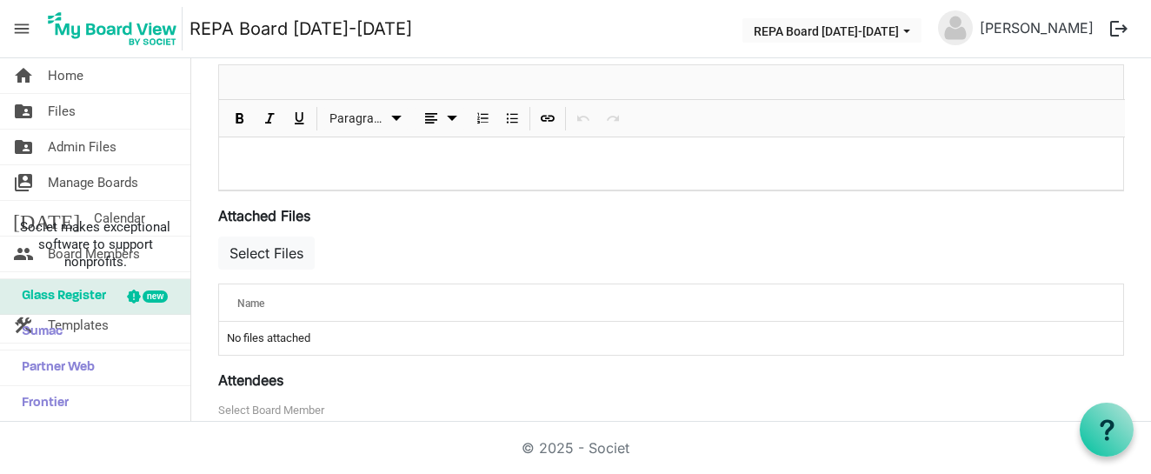
scroll to position [536, 0]
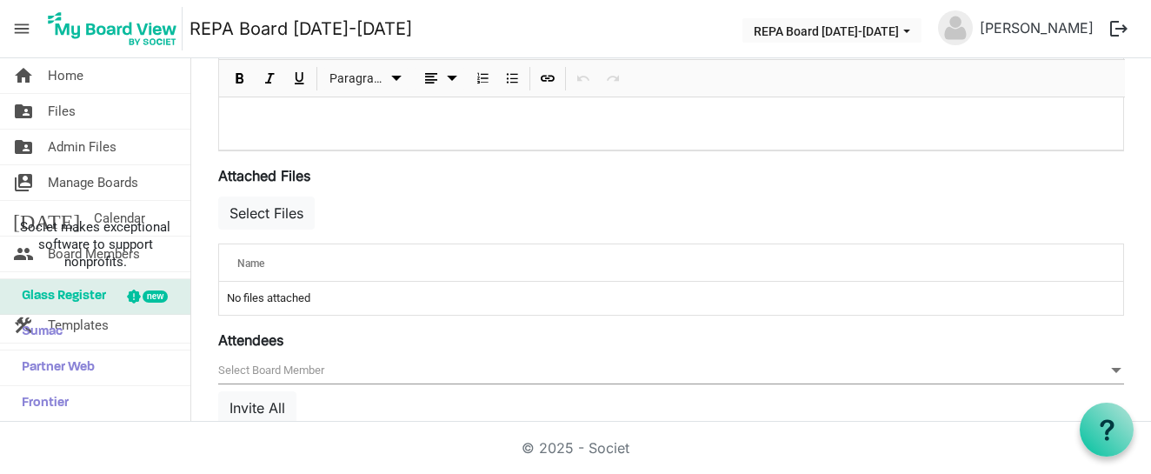
click at [400, 142] on div at bounding box center [671, 106] width 904 height 87
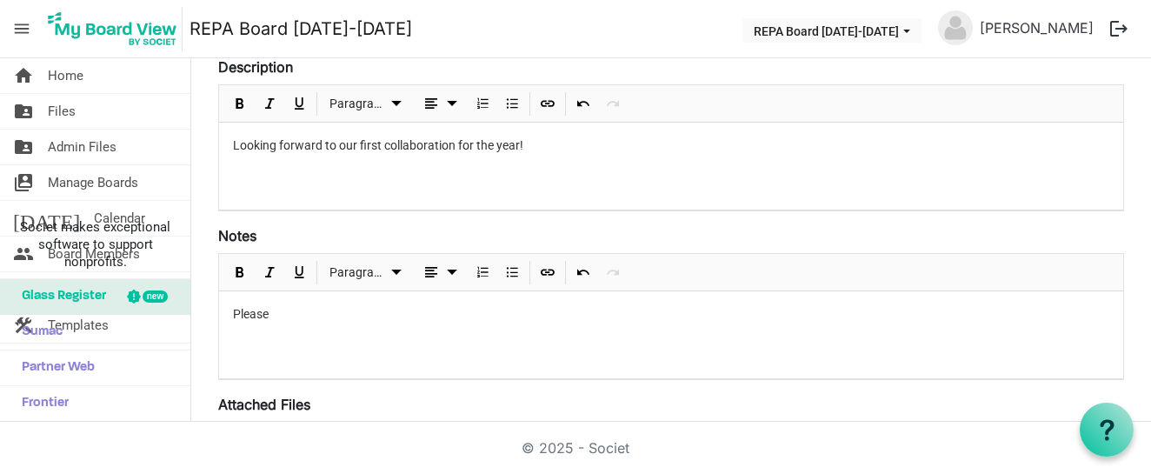
scroll to position [306, 0]
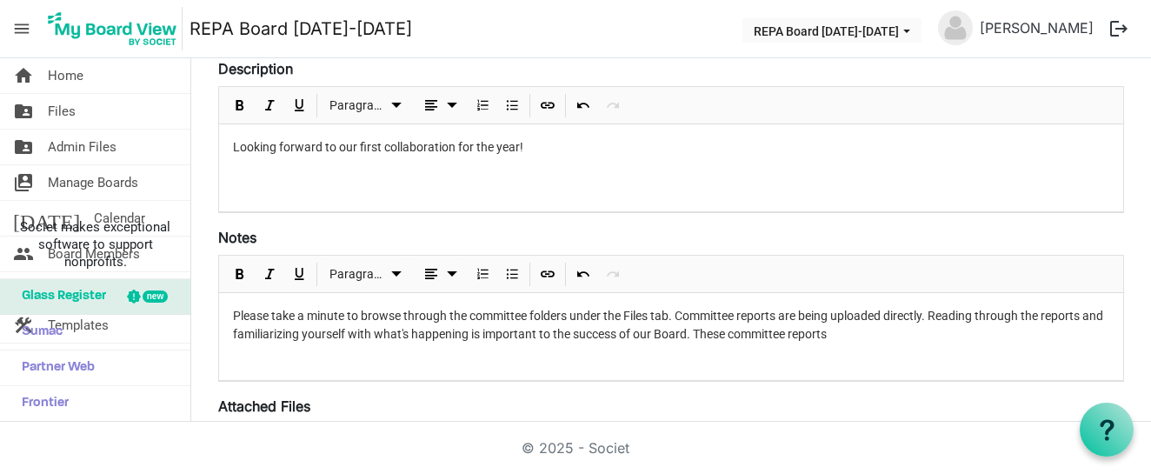
click at [728, 336] on p "Please take a minute to browse through the committee folders under the Files ta…" at bounding box center [671, 325] width 876 height 36
click at [912, 338] on p "Please take a minute to browse through the committee folders under the Files ta…" at bounding box center [671, 325] width 876 height 36
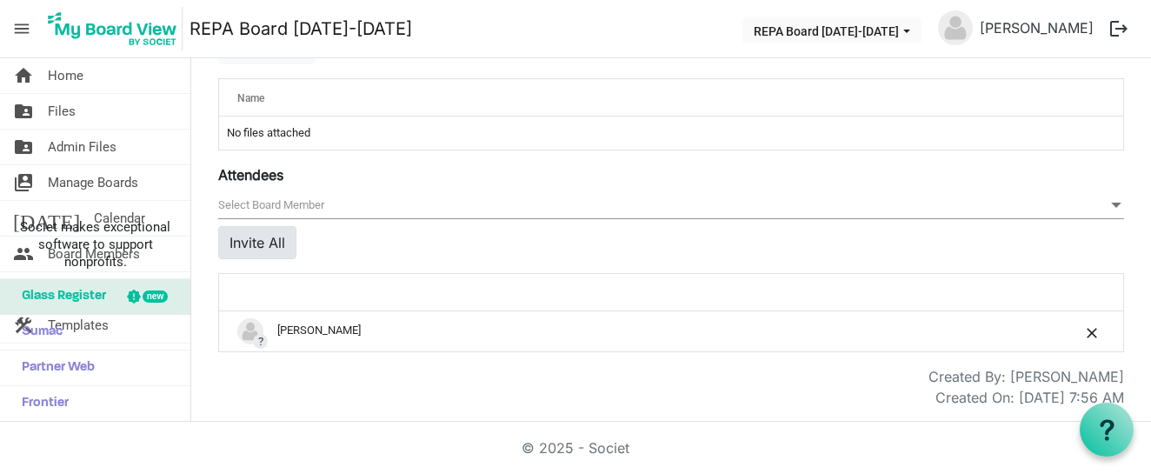
scroll to position [703, 0]
click at [268, 244] on button "Invite All" at bounding box center [257, 242] width 78 height 33
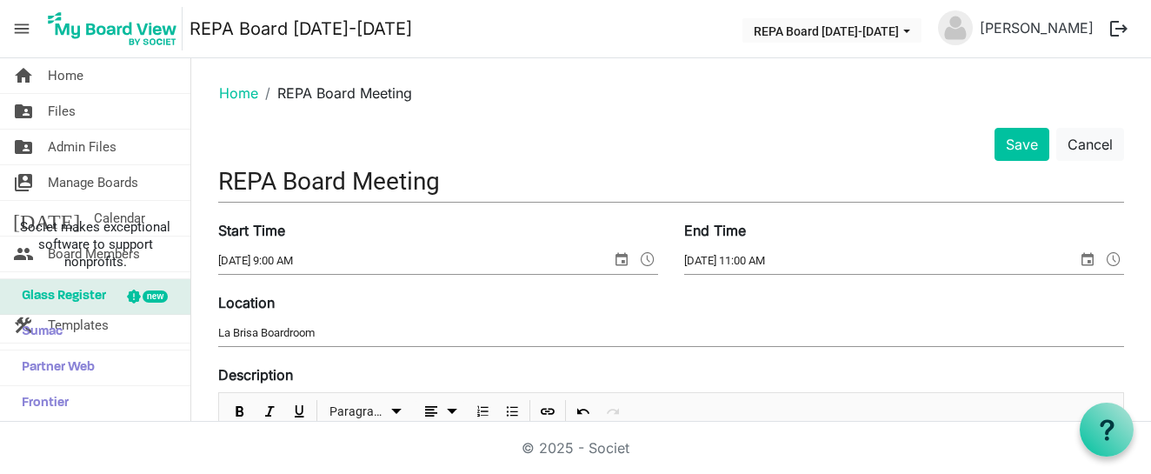
scroll to position [0, 0]
click at [1023, 150] on button "Save" at bounding box center [1021, 144] width 55 height 33
click at [1021, 146] on button "Save" at bounding box center [1021, 144] width 55 height 33
click at [1014, 143] on button "Save" at bounding box center [1021, 144] width 55 height 33
click at [1021, 140] on button "Save" at bounding box center [1021, 144] width 55 height 33
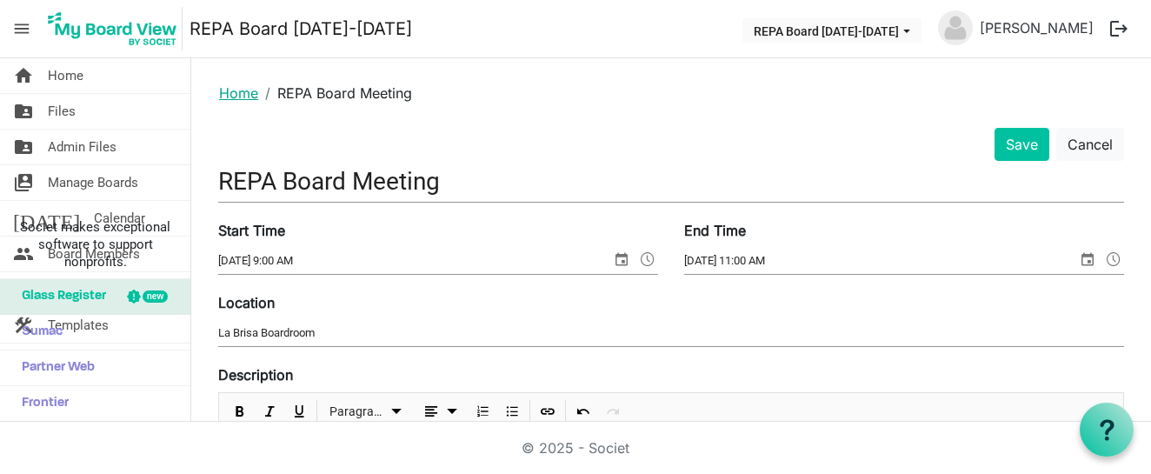
click at [228, 94] on link "Home" at bounding box center [238, 92] width 39 height 17
